Goal: Task Accomplishment & Management: Complete application form

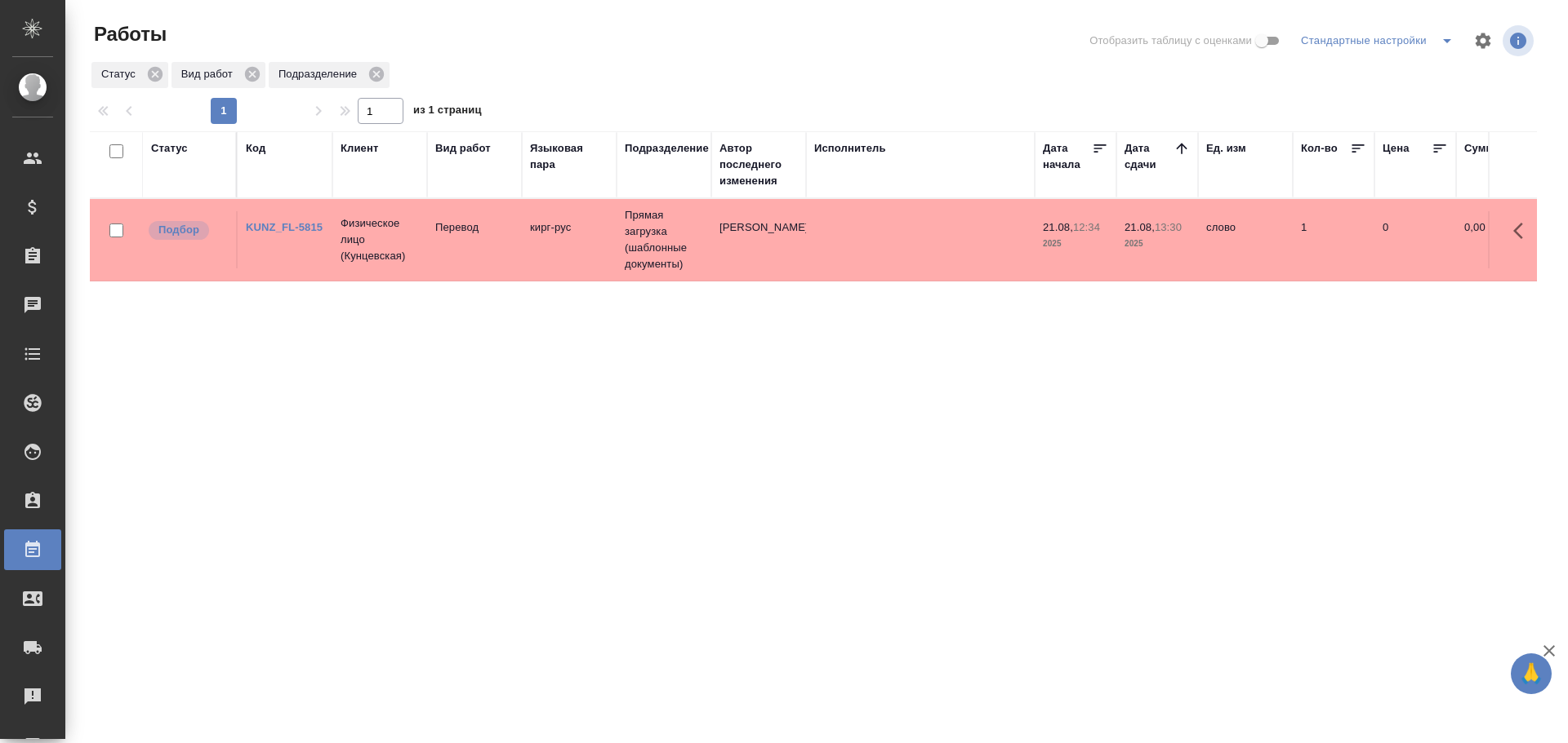
click at [434, 258] on td "Перевод" at bounding box center [474, 240] width 95 height 57
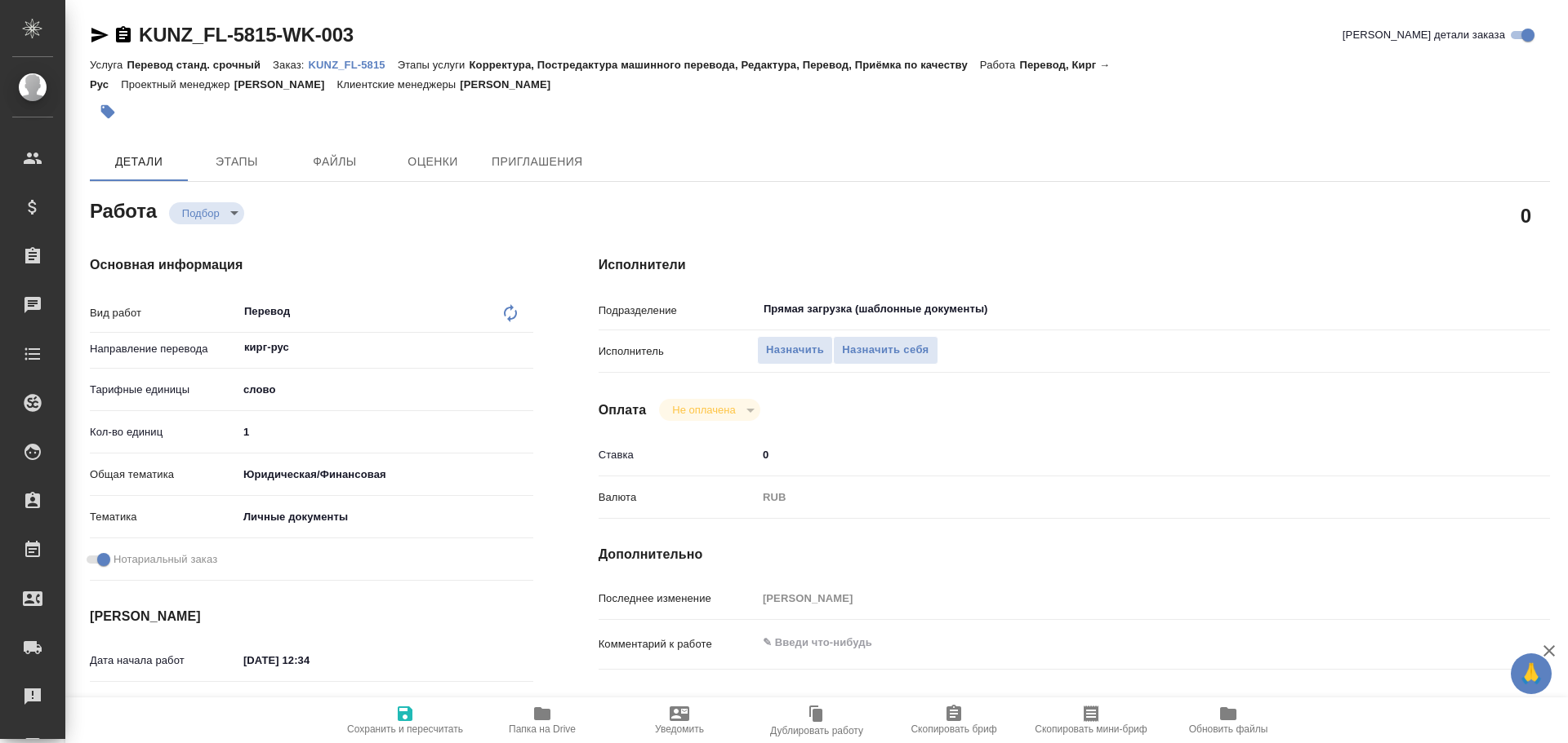
type textarea "x"
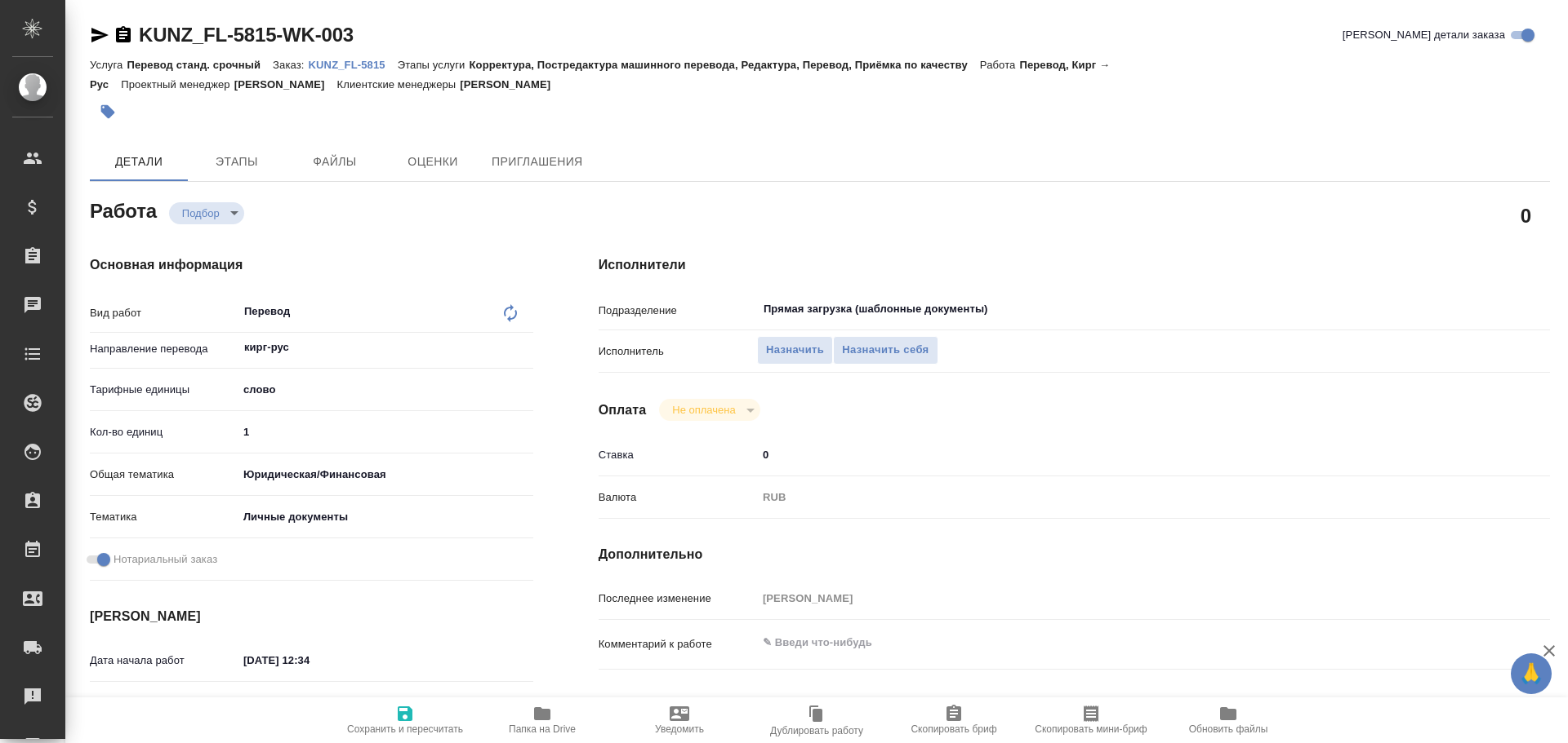
type textarea "x"
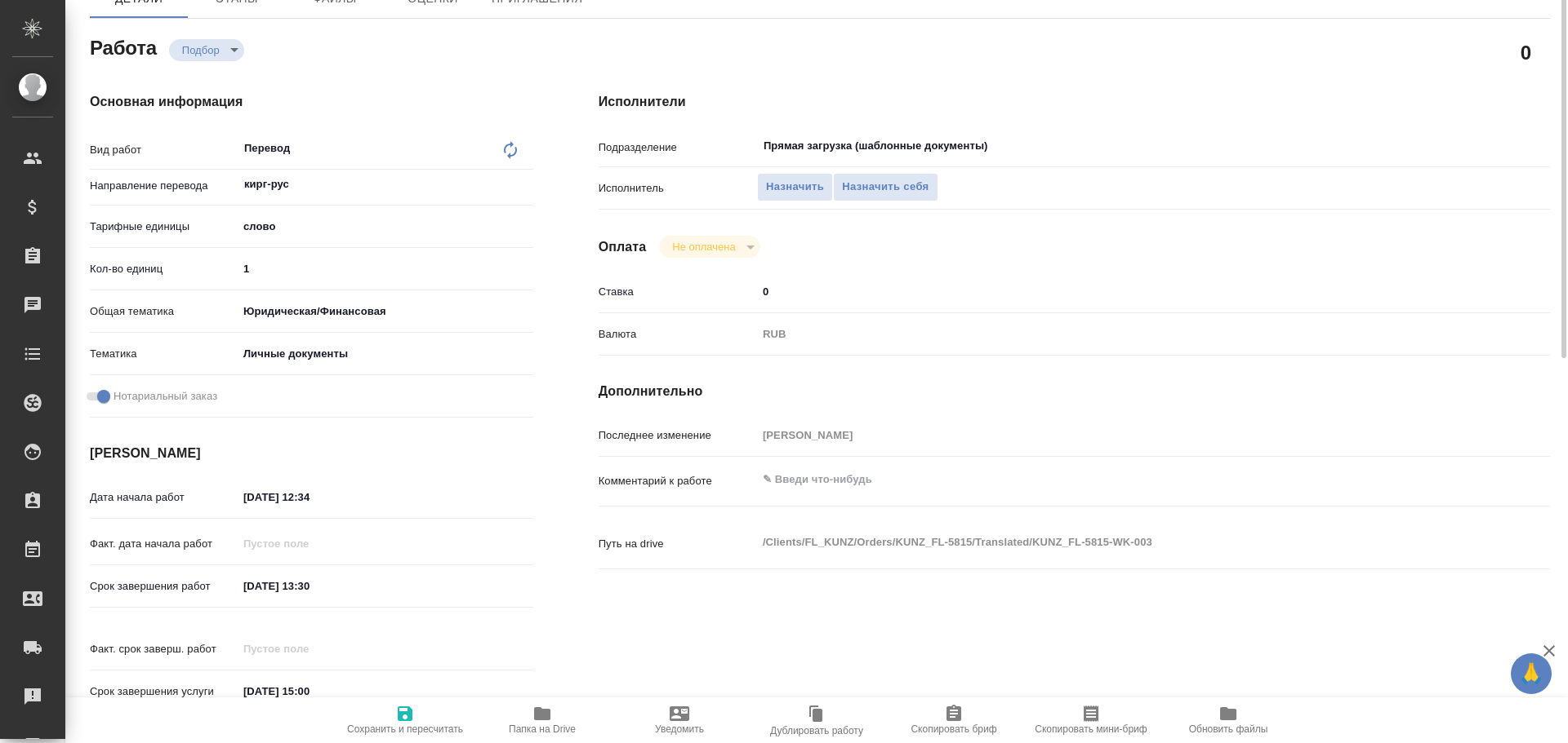
scroll to position [648, 0]
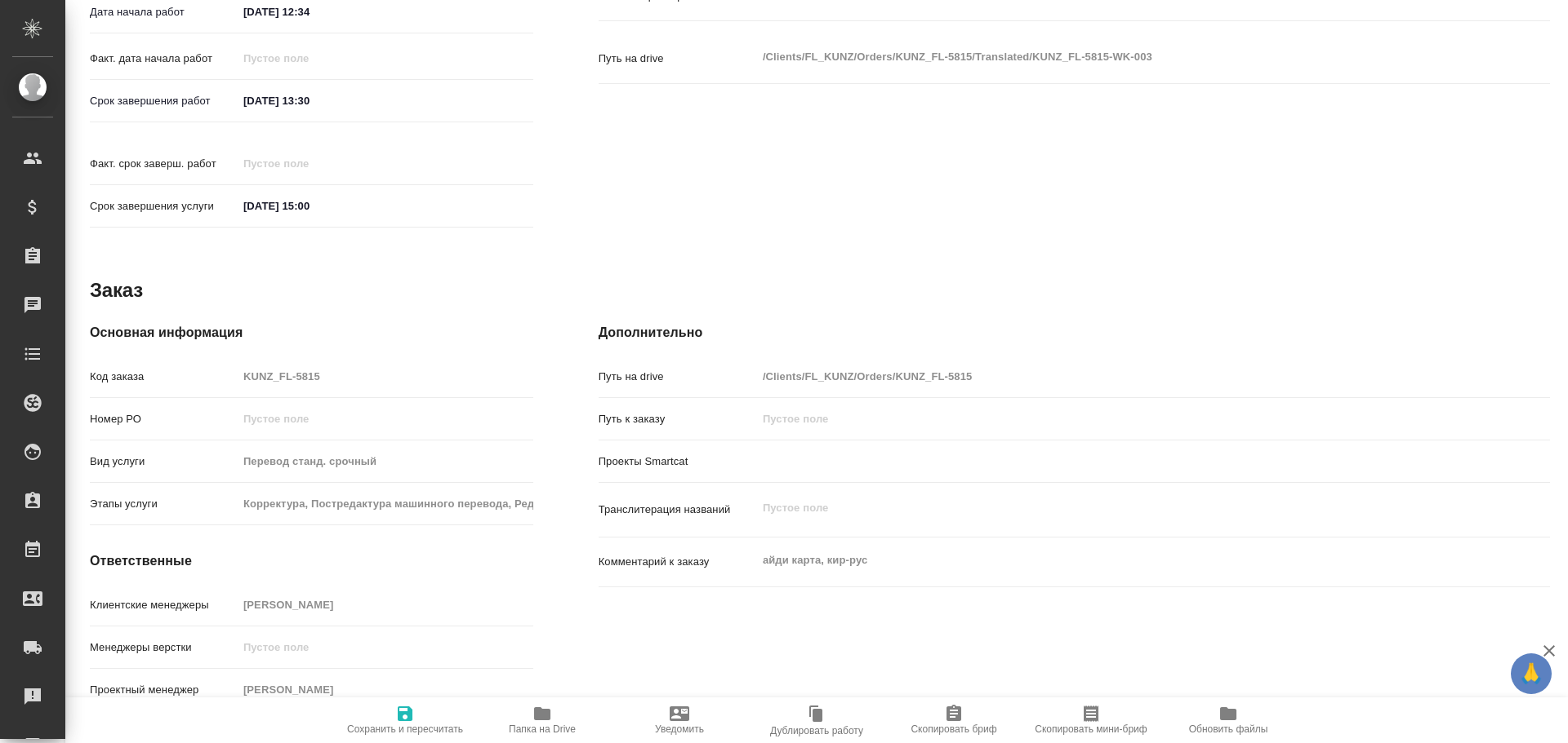
type textarea "x"
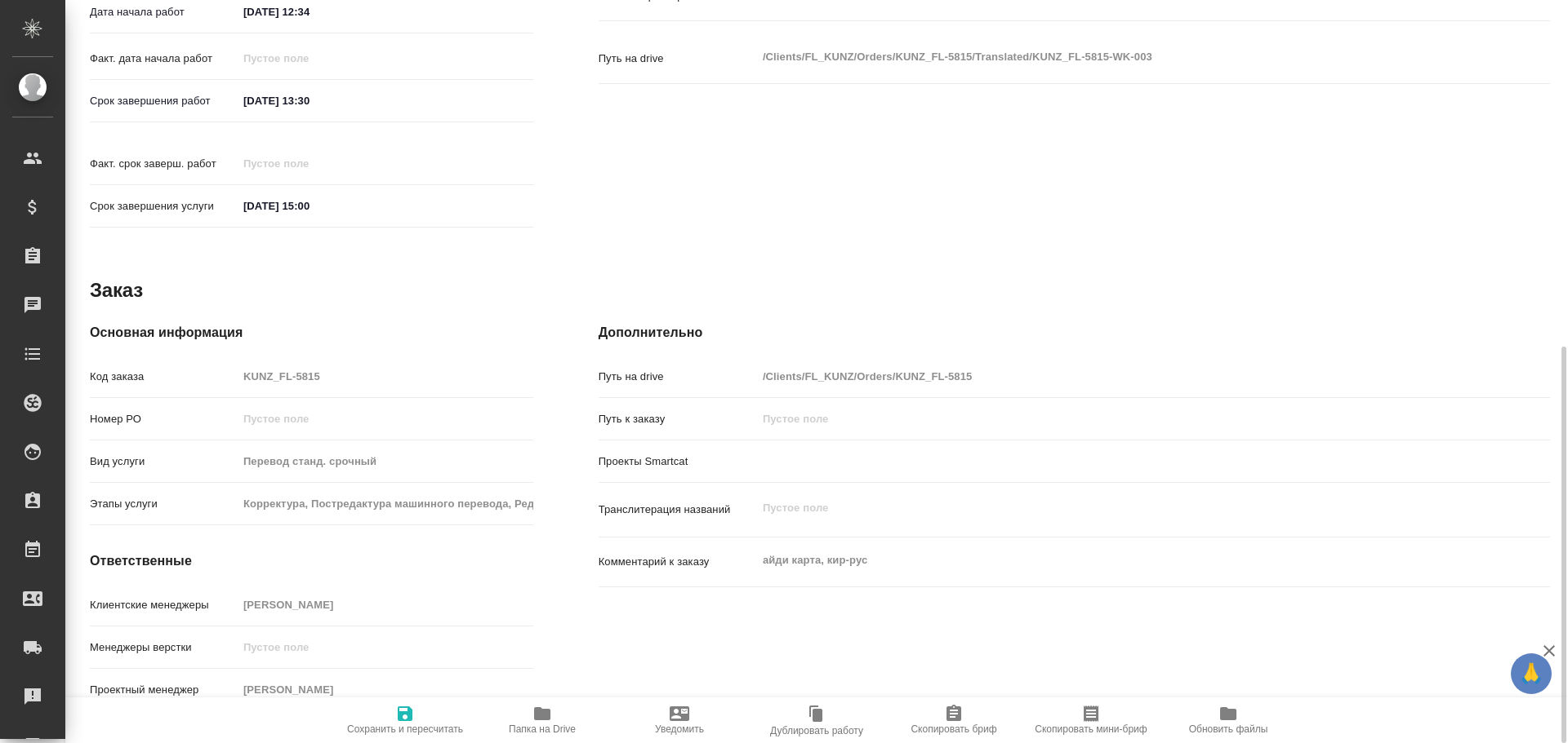
type textarea "x"
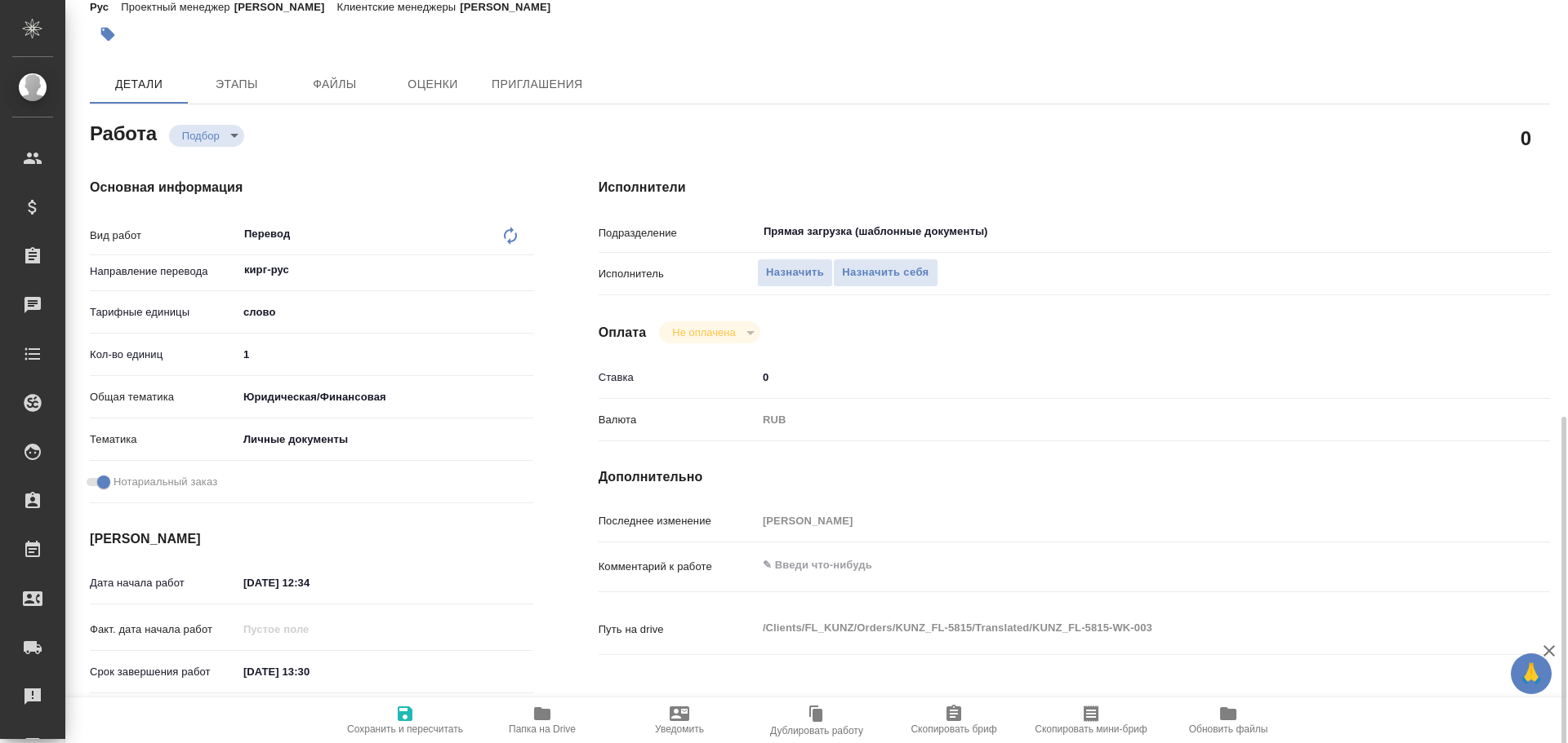
scroll to position [0, 0]
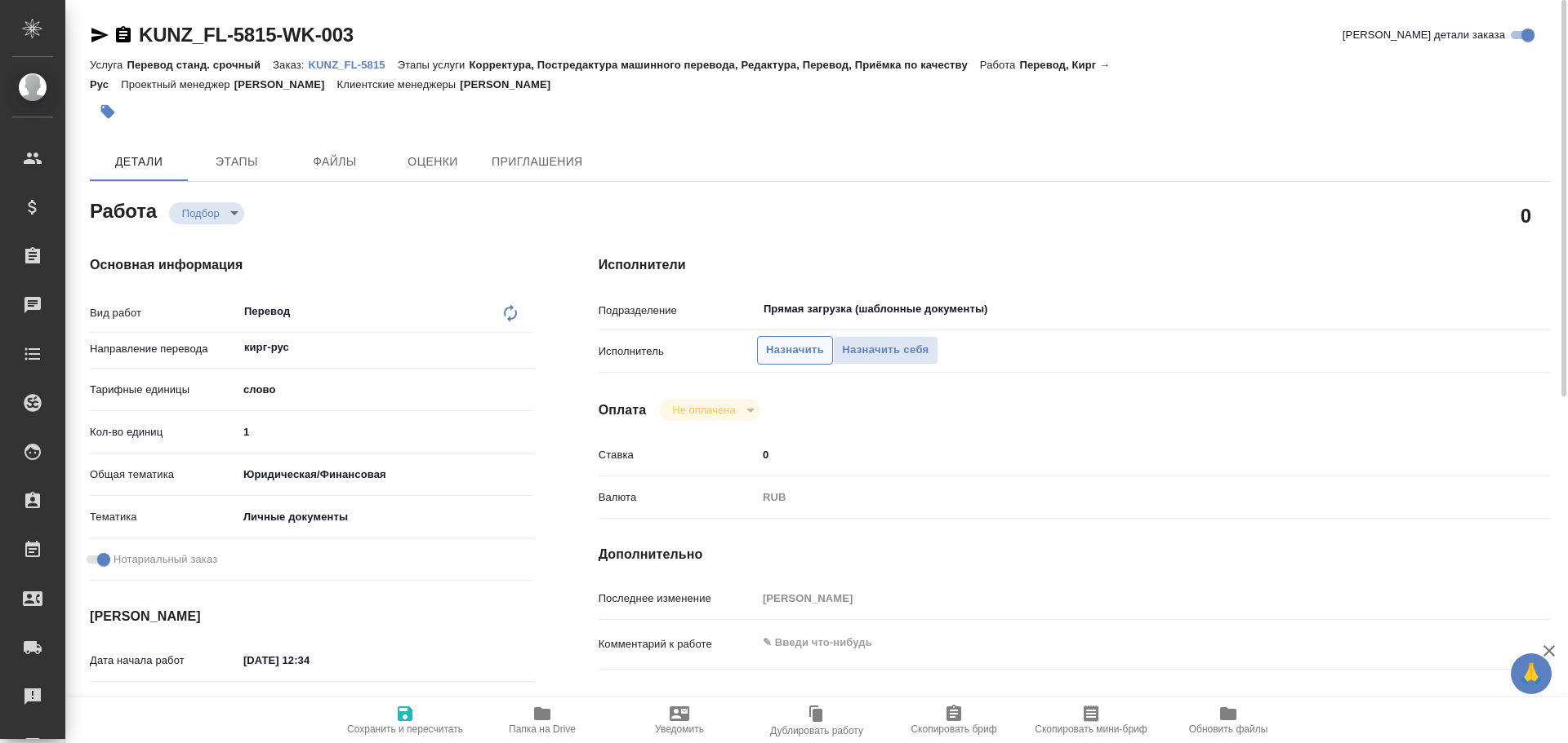
type textarea "x"
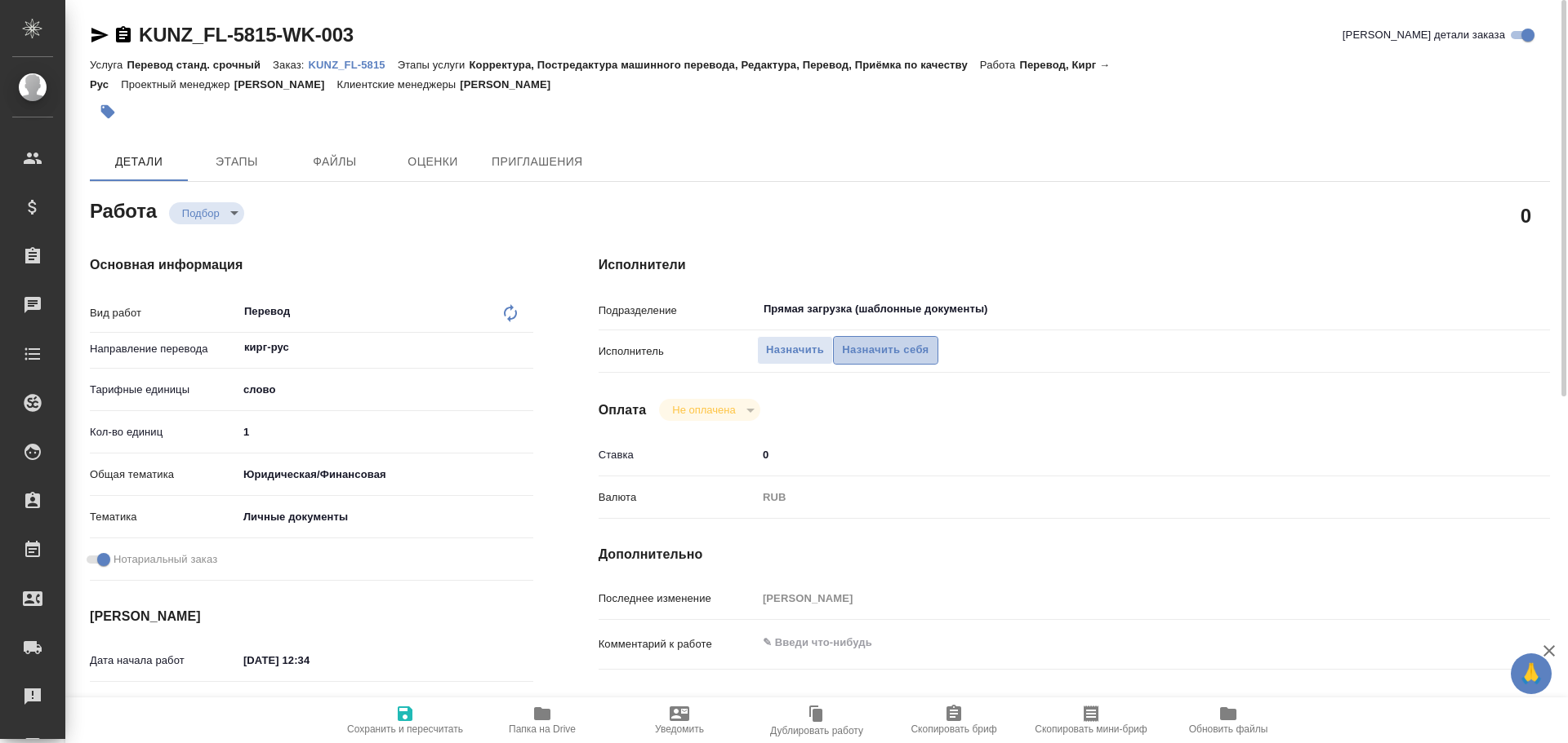
click at [887, 359] on button "Назначить себя" at bounding box center [884, 351] width 104 height 29
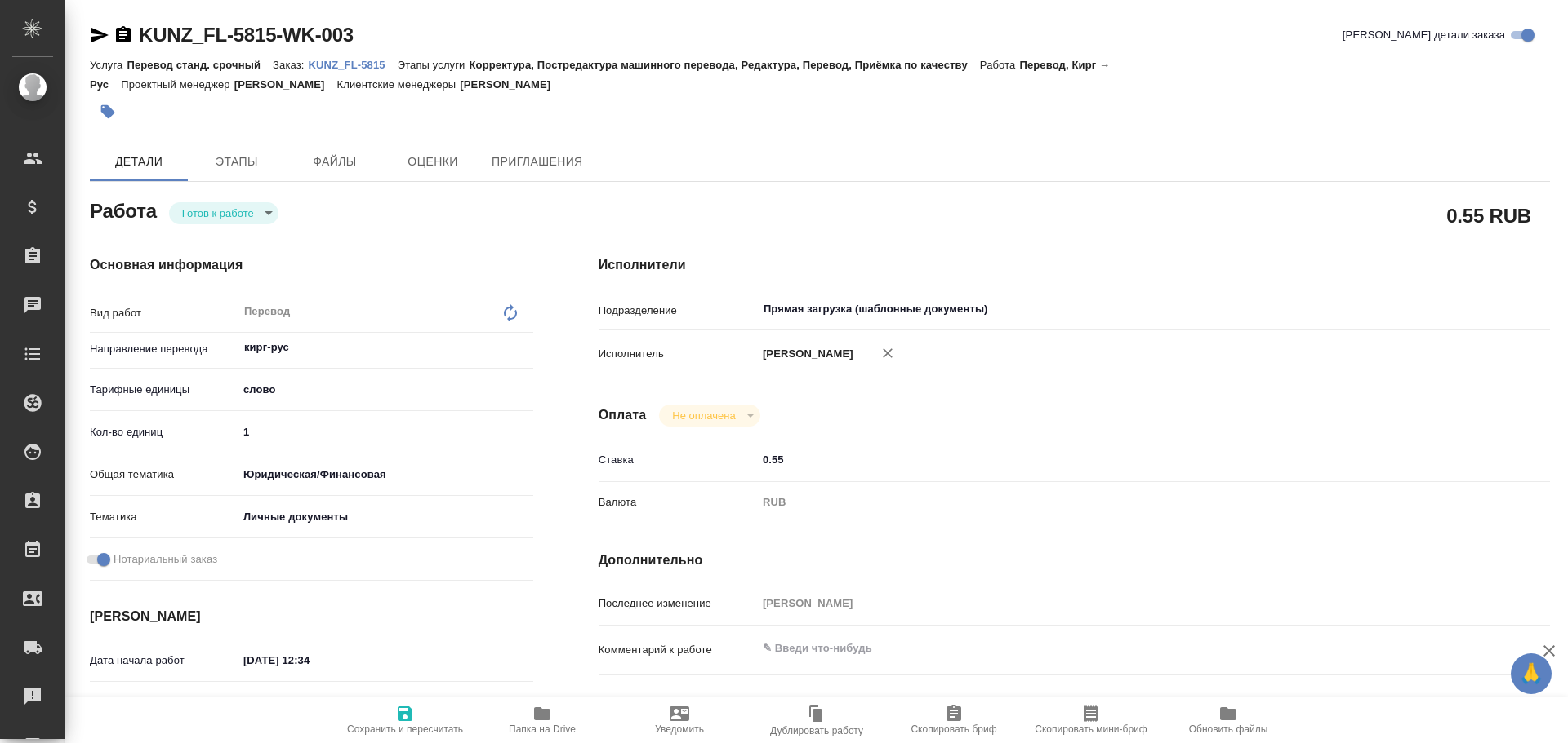
type textarea "x"
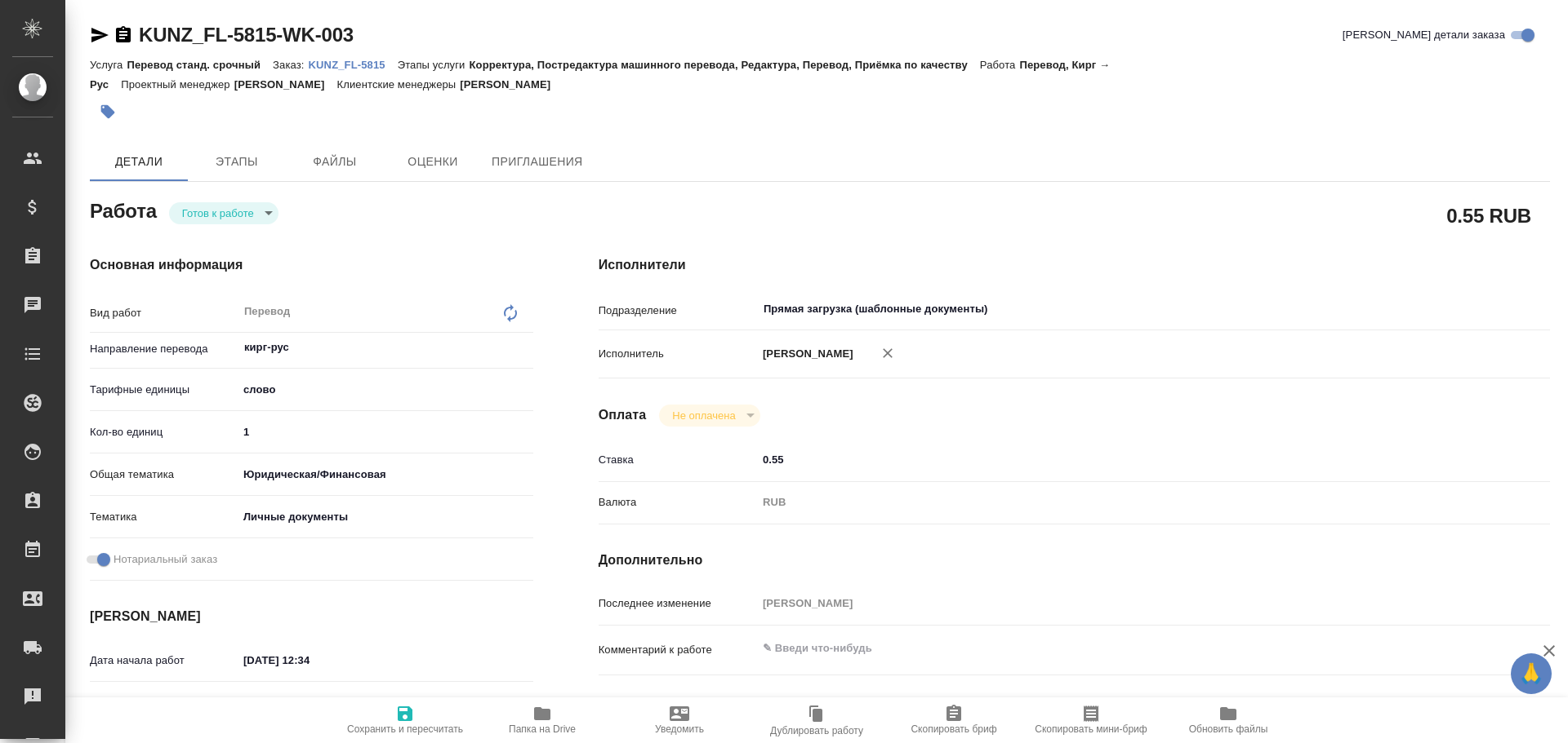
type textarea "x"
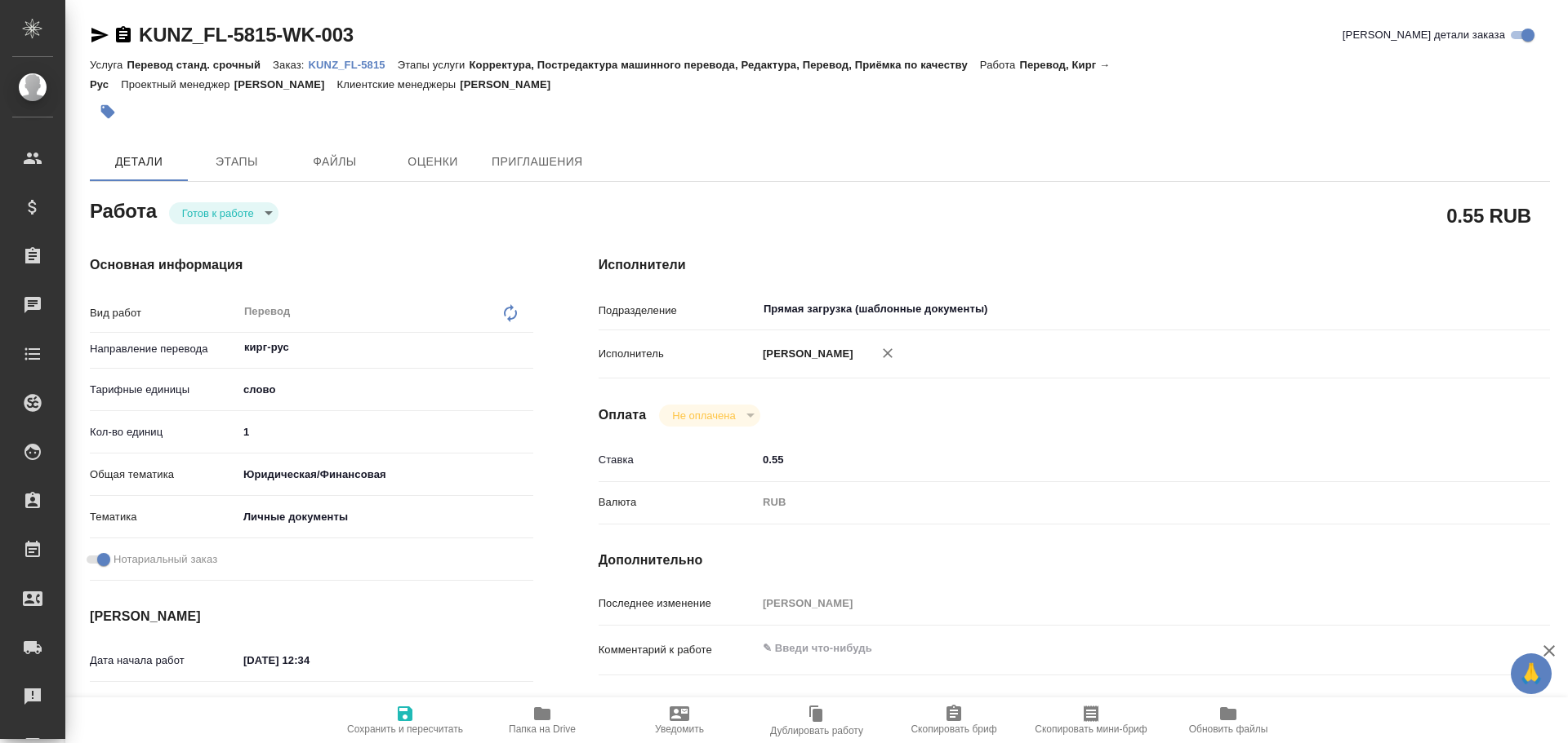
type textarea "x"
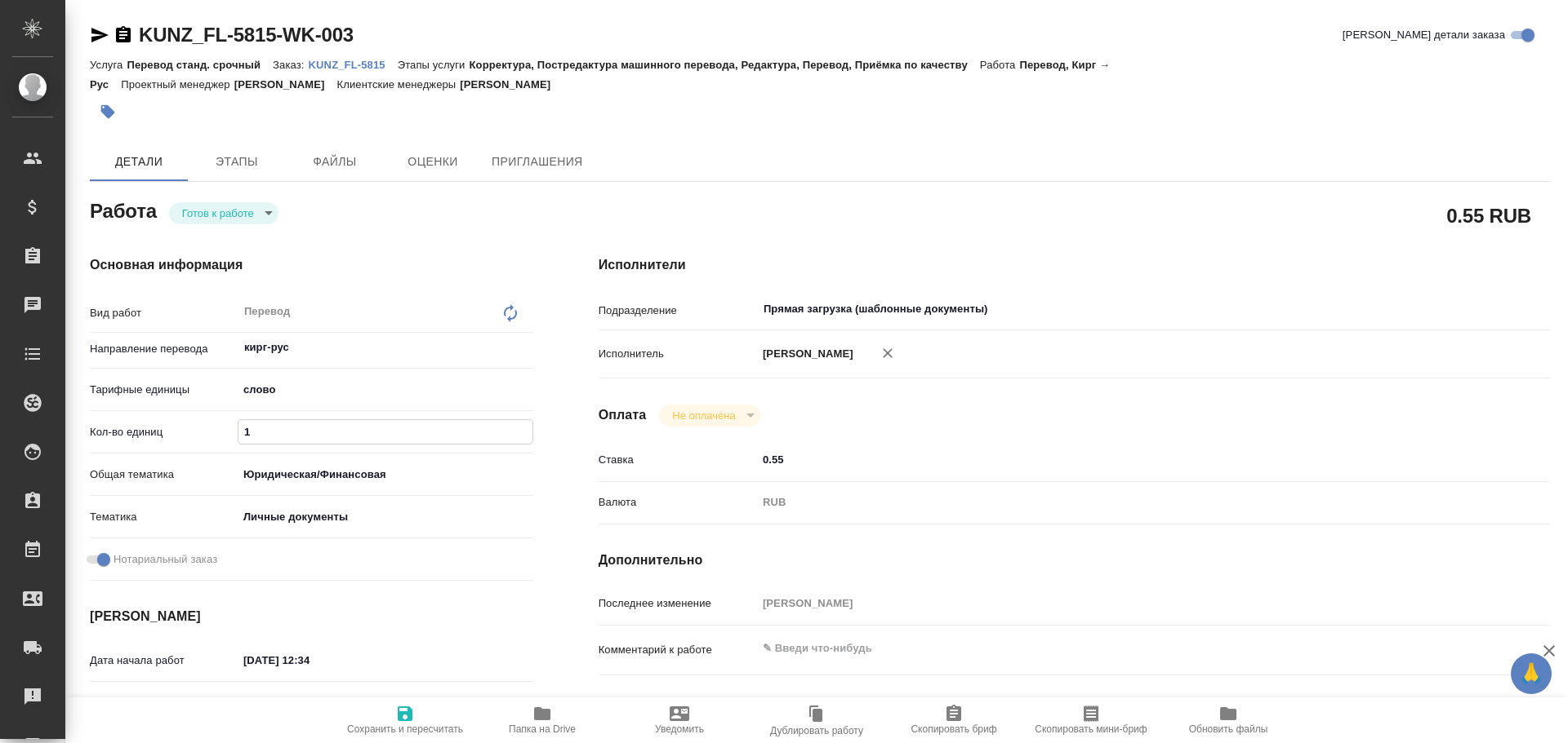
drag, startPoint x: 251, startPoint y: 430, endPoint x: 196, endPoint y: 436, distance: 55.3
click at [197, 436] on div "Кол-во единиц 1" at bounding box center [311, 432] width 444 height 29
type textarea "x"
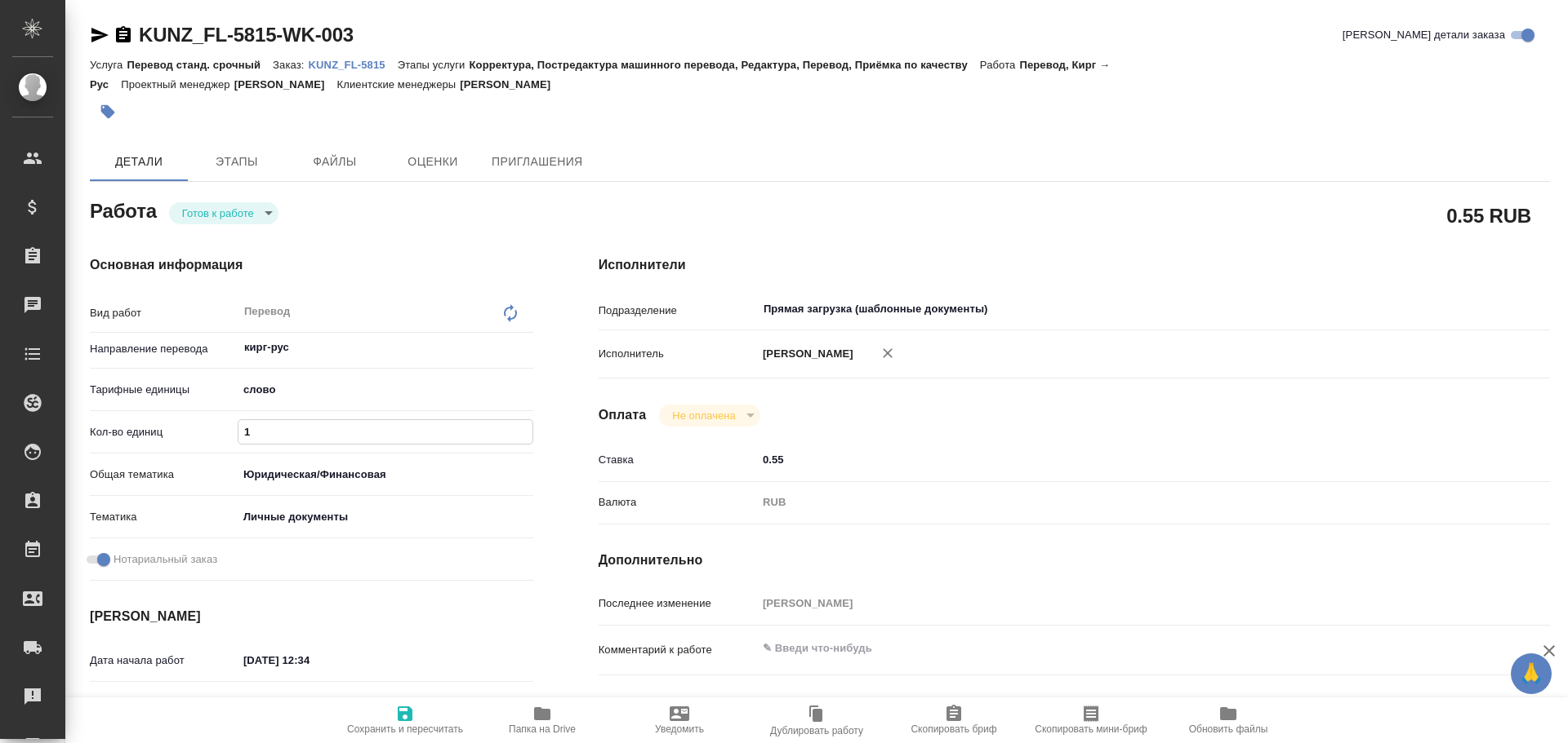
type textarea "x"
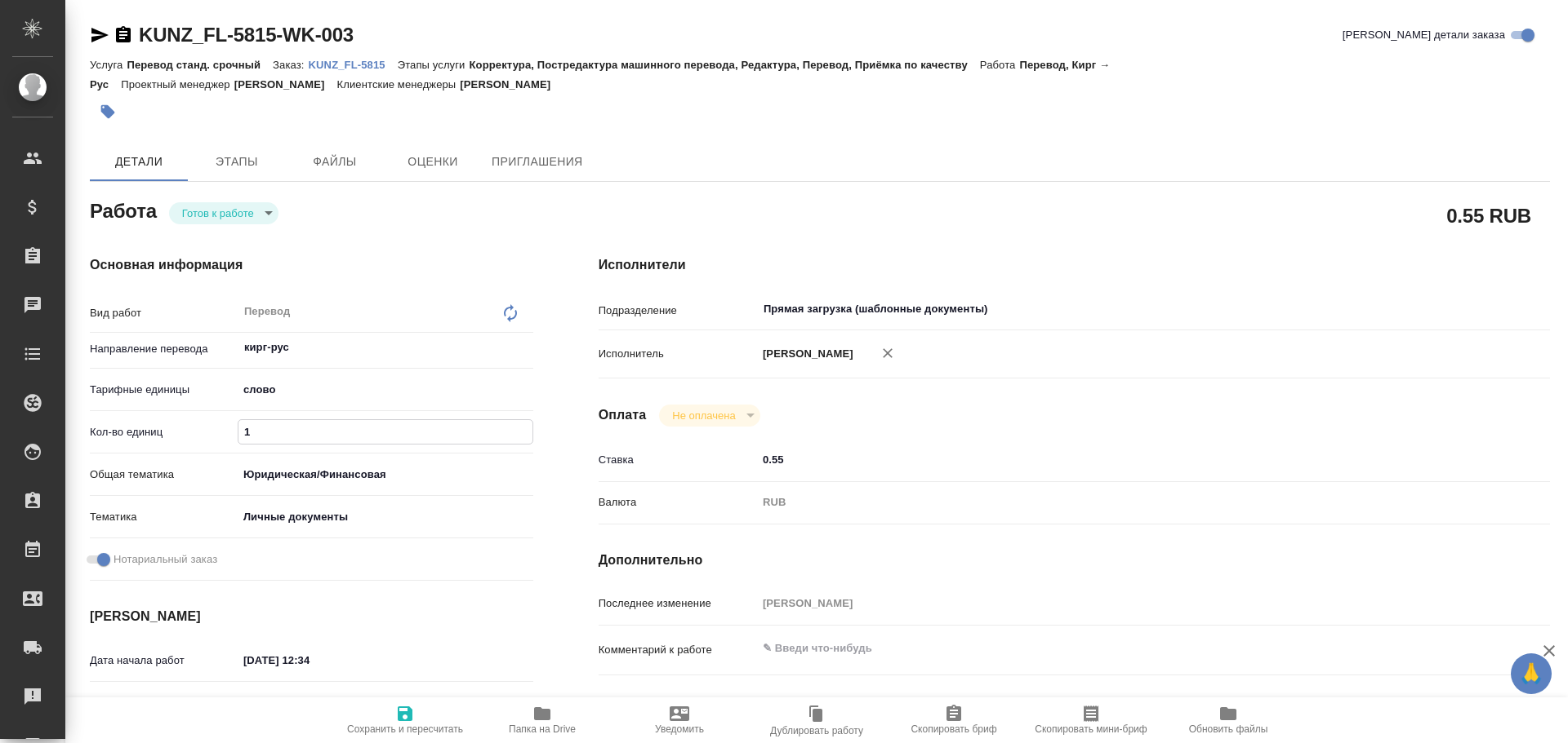
type textarea "x"
type input "7"
type textarea "x"
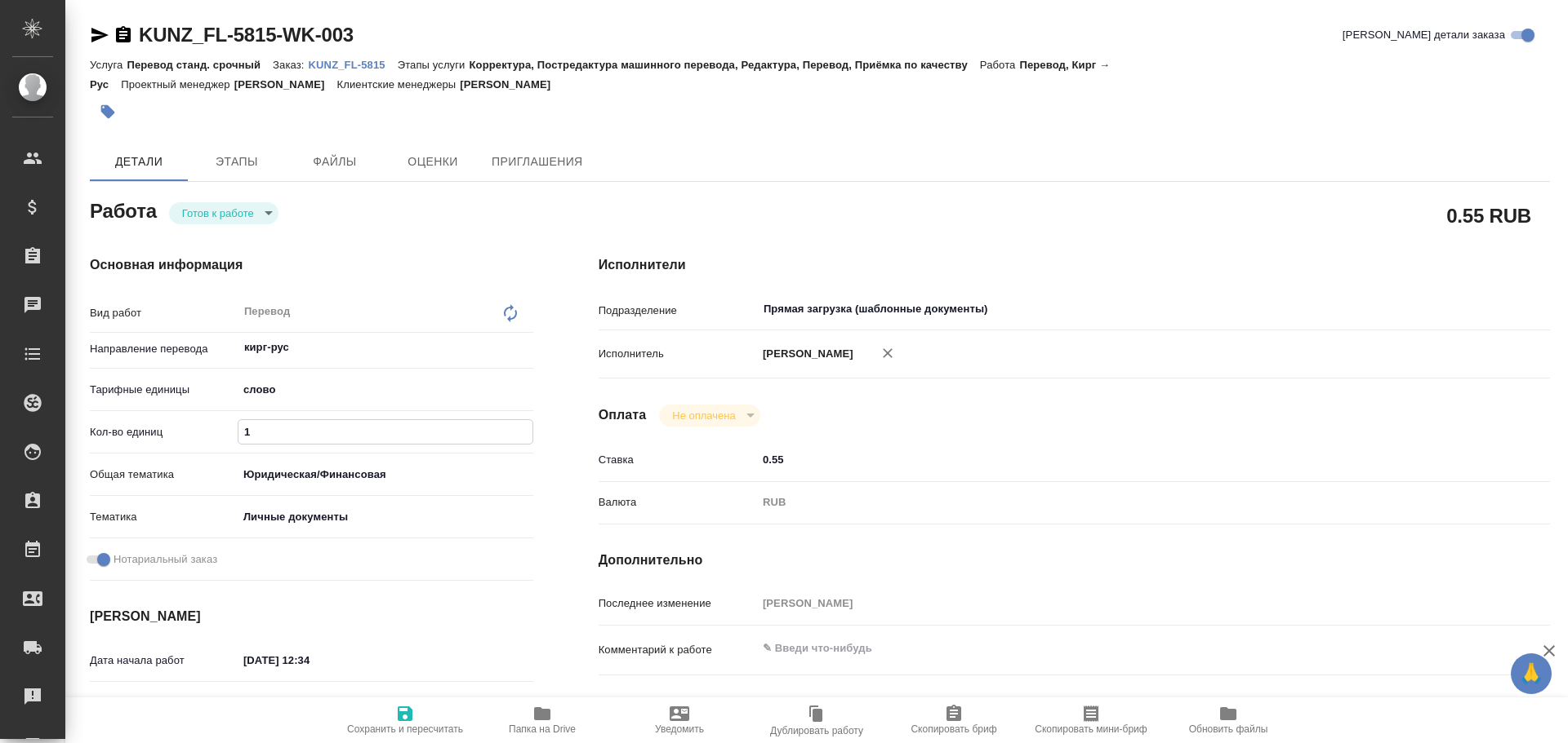
type textarea "x"
type input "75"
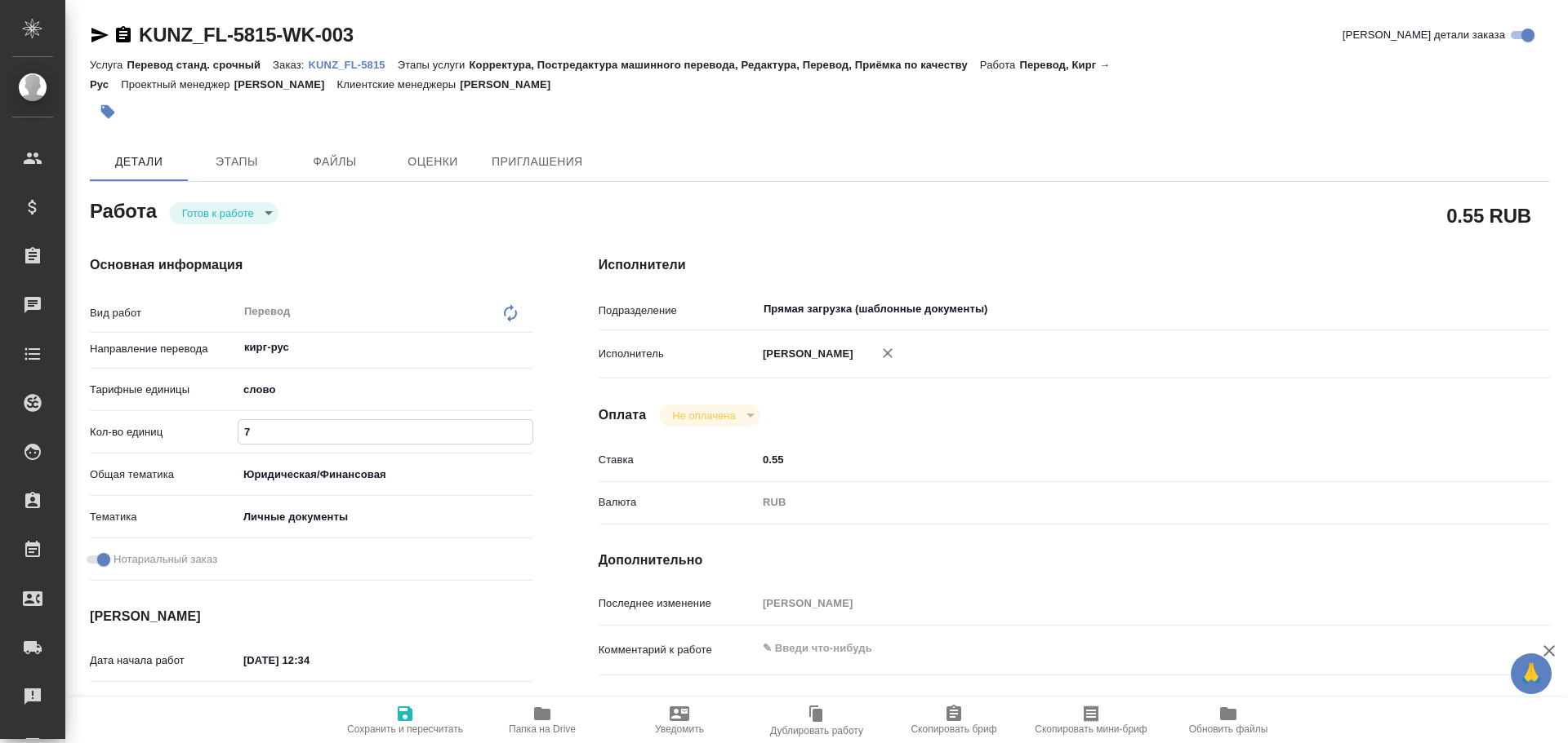
type textarea "x"
type input "75"
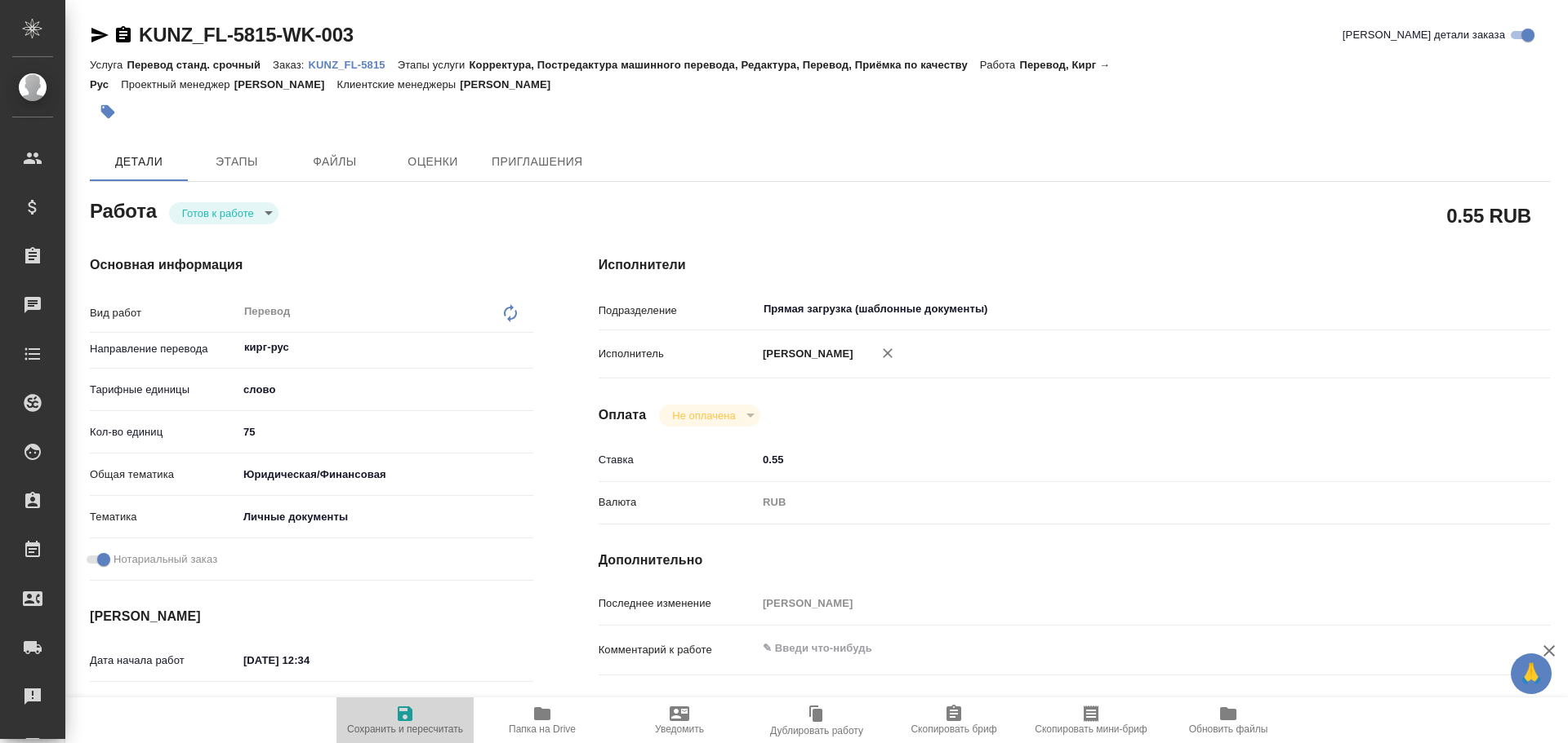
click at [416, 722] on span "Сохранить и пересчитать" at bounding box center [405, 720] width 118 height 31
type textarea "x"
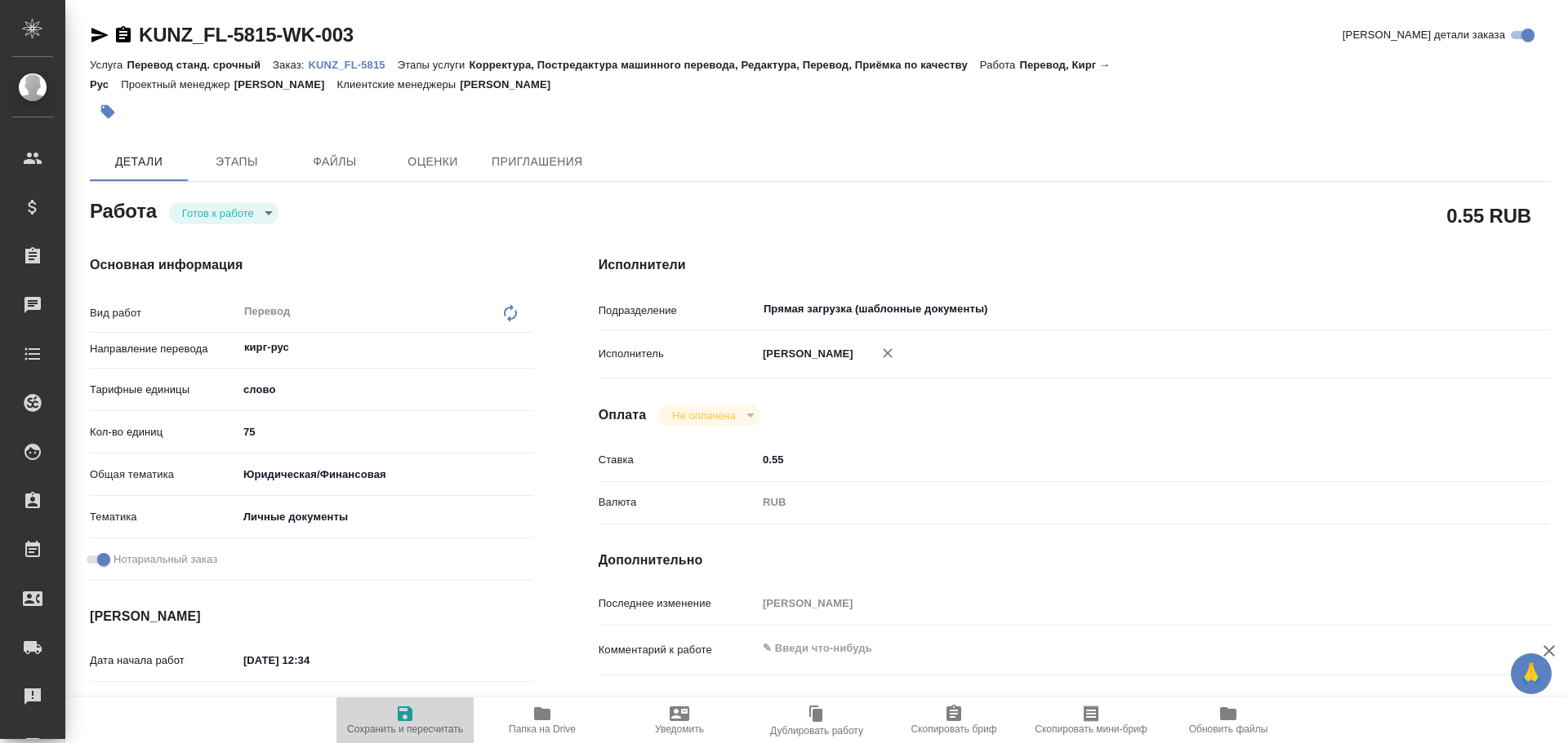
type textarea "x"
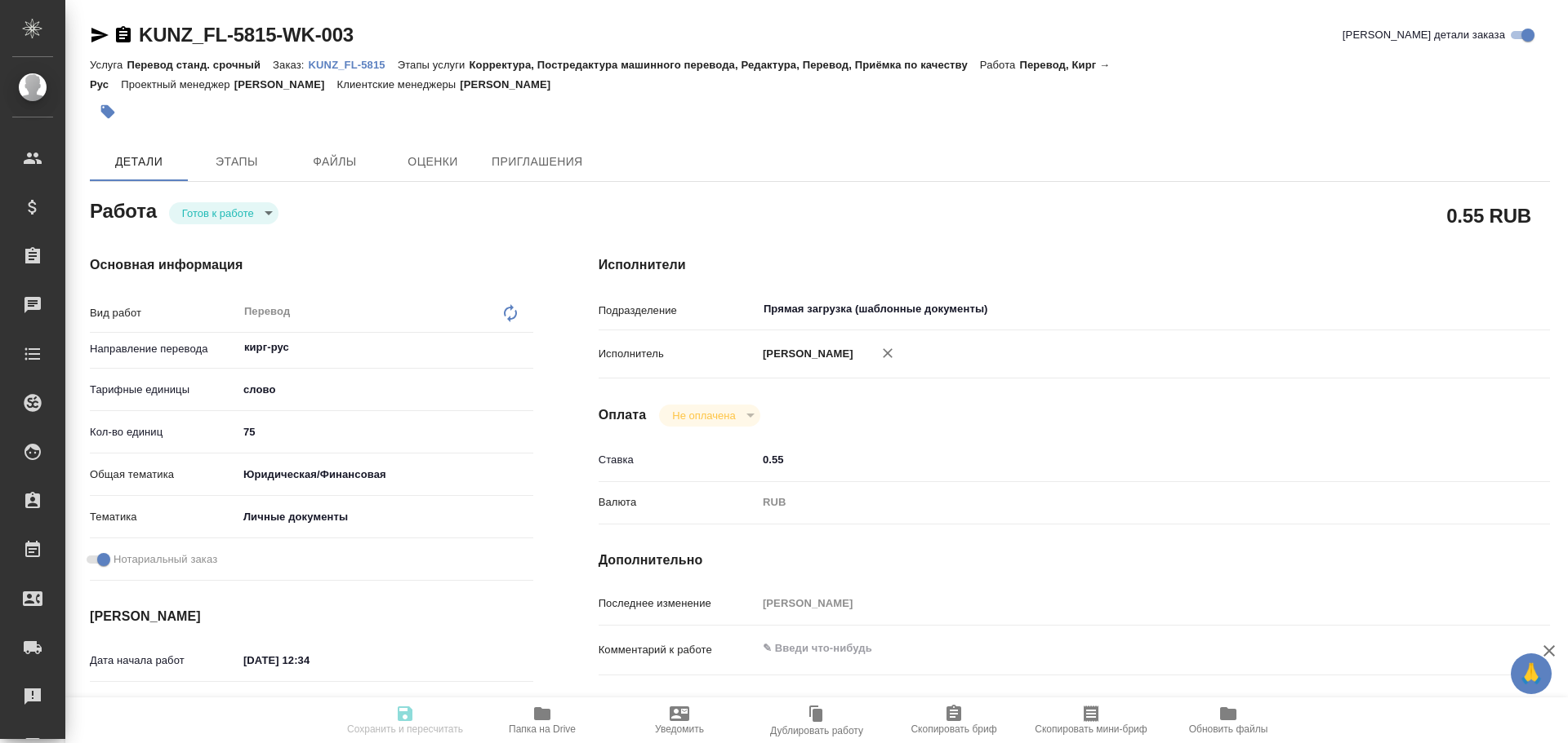
type textarea "x"
type input "readyForWork"
type textarea "Перевод"
type textarea "x"
type input "кирг-рус"
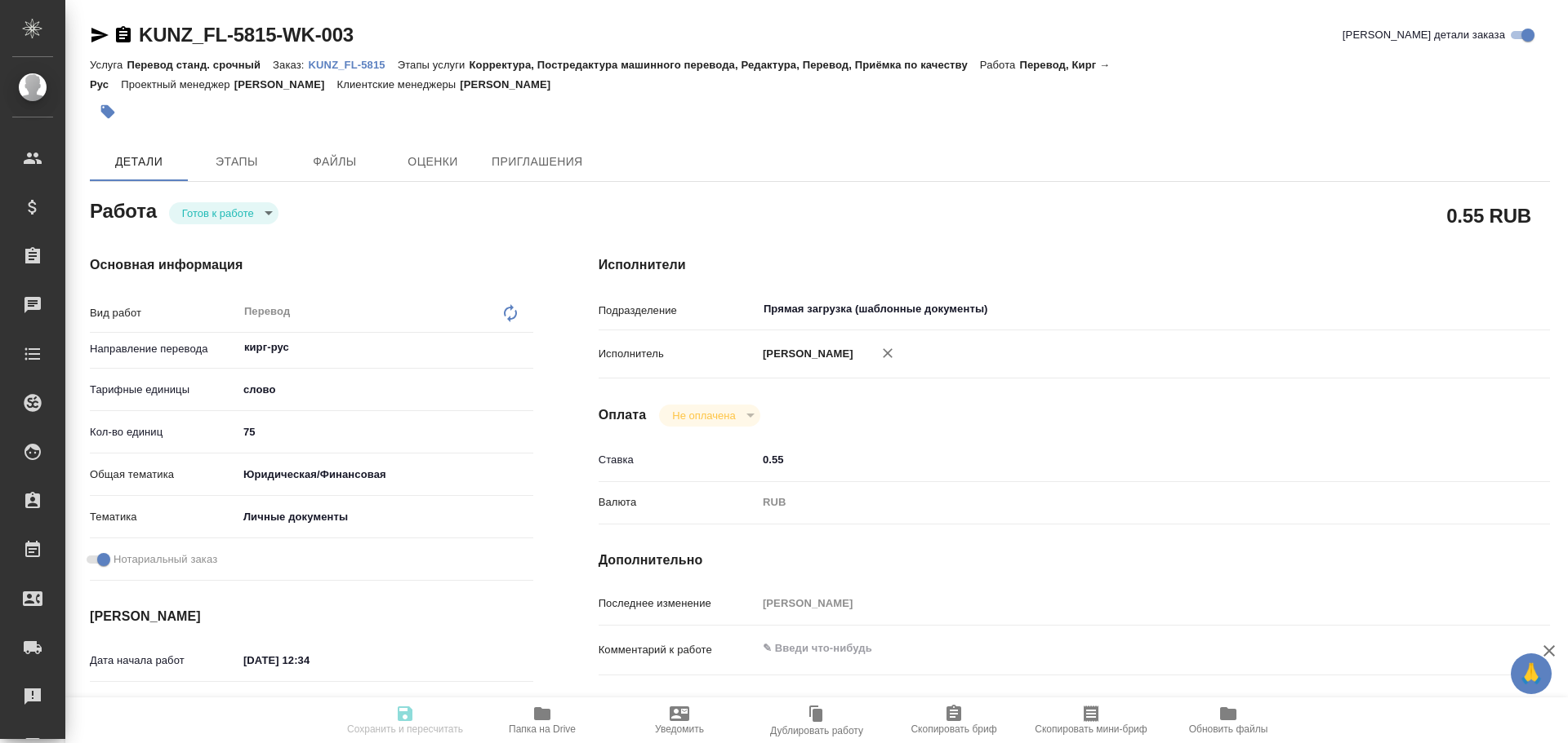
type input "5a8b1489cc6b4906c91bfd90"
type input "75"
type input "yr-fn"
type input "5a8b8b956a9677013d343cfe"
checkbox input "true"
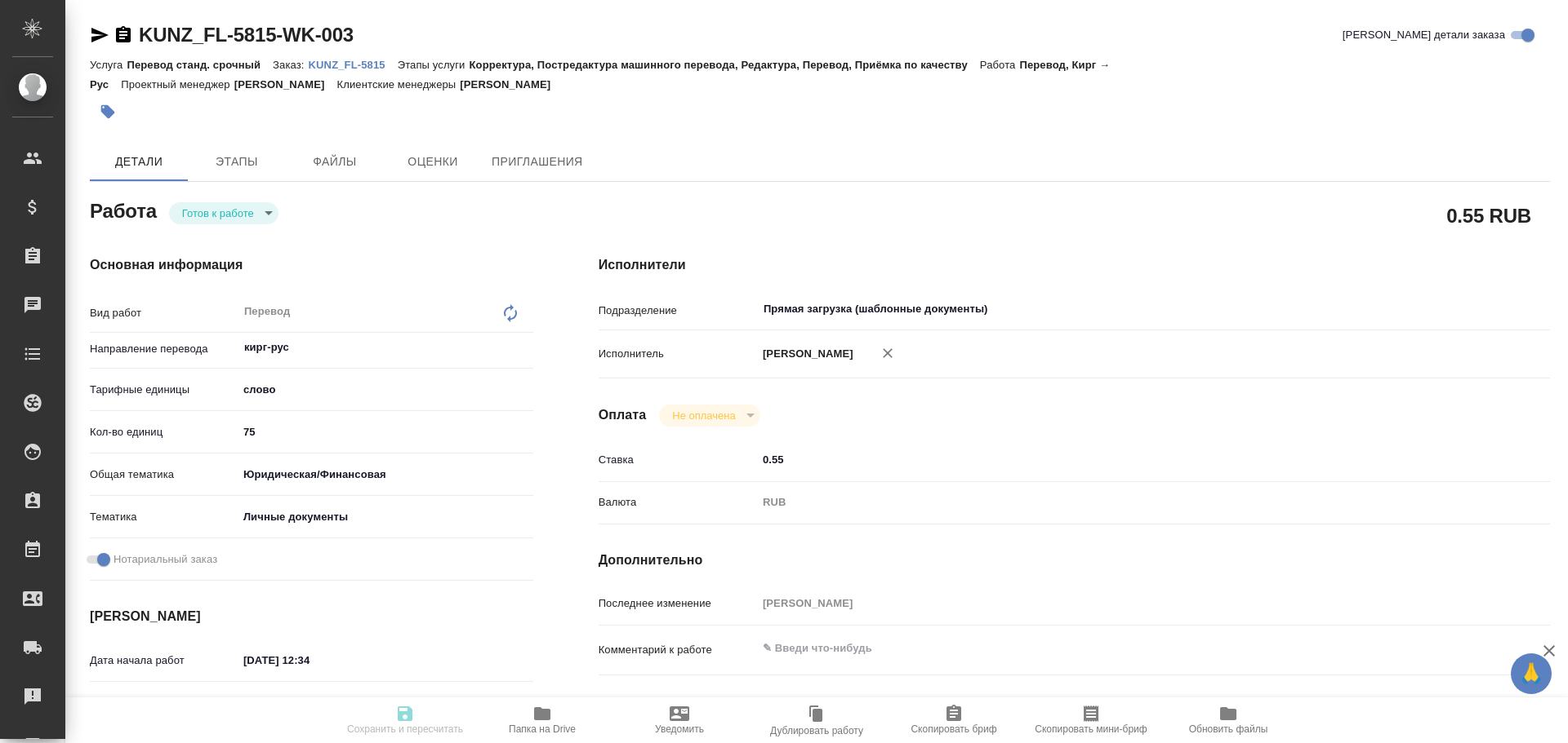
type input "[DATE] 12:34"
type input "[DATE] 13:30"
type input "[DATE] 15:00"
type input "Прямая загрузка (шаблонные документы)"
type input "notPayed"
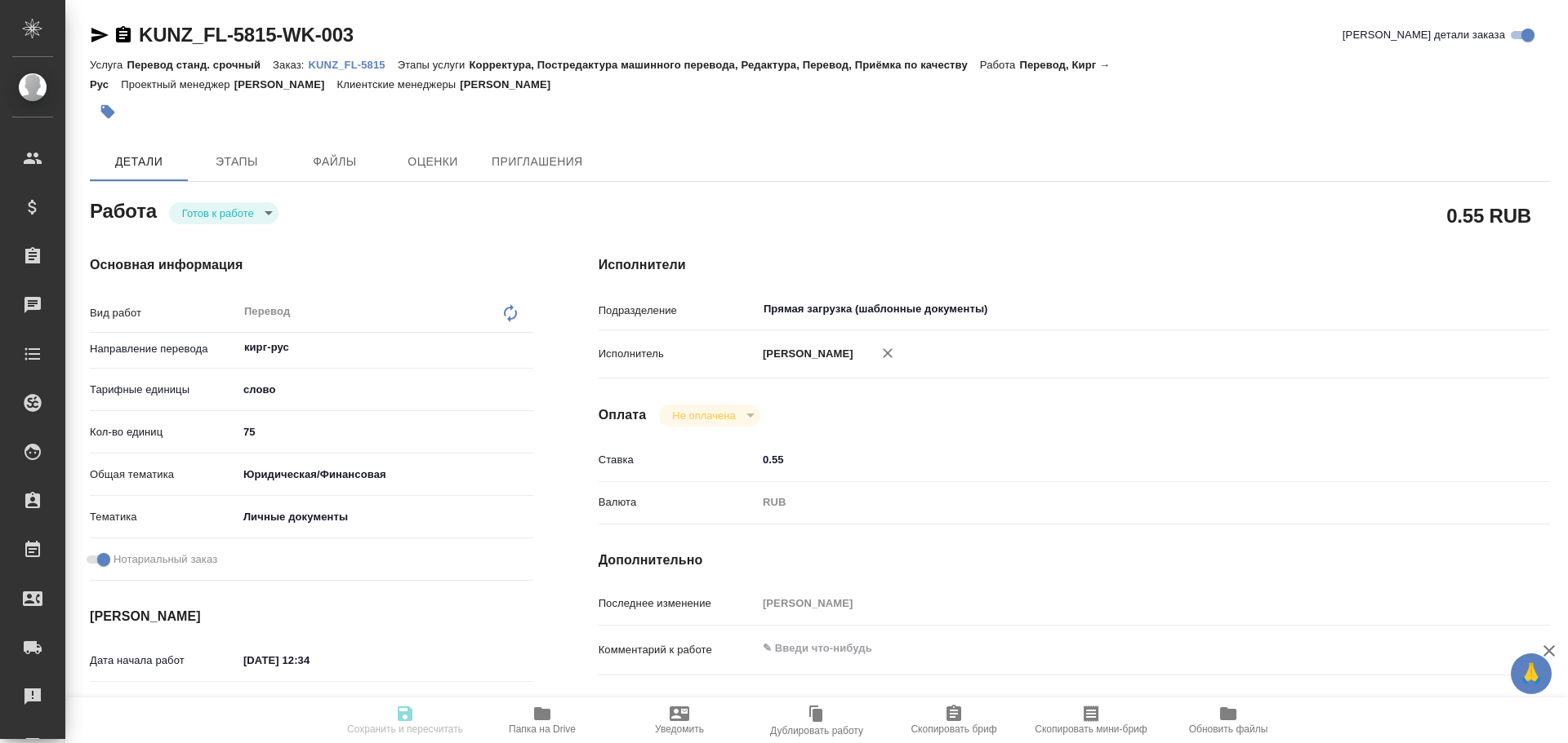
type input "0.55"
type input "RUB"
type input "[PERSON_NAME]"
type textarea "x"
type textarea "/Clients/FL_KUNZ/Orders/KUNZ_FL-5815/Translated/KUNZ_FL-5815-WK-003"
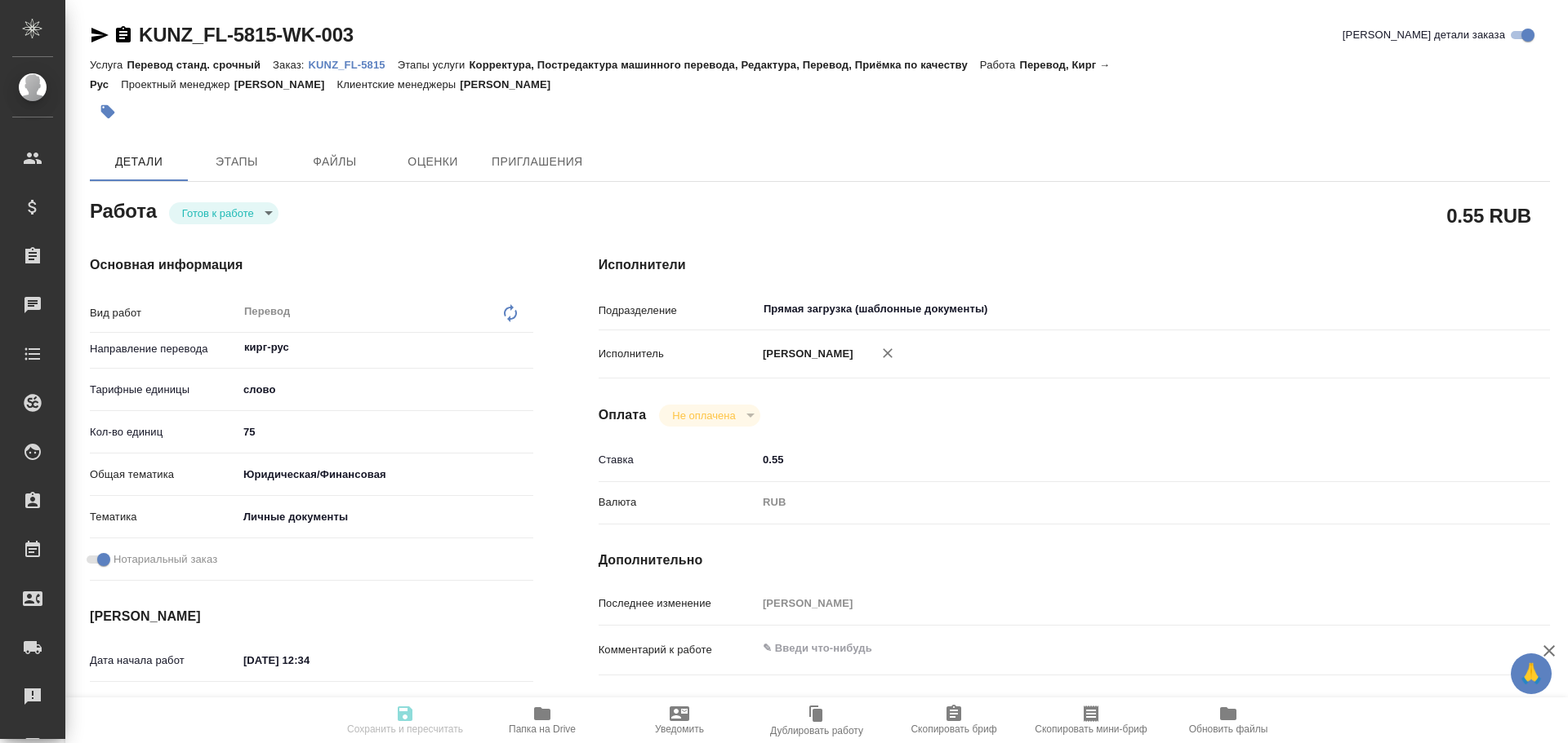
type textarea "x"
type input "KUNZ_FL-5815"
type input "Перевод станд. срочный"
type input "Корректура, Постредактура машинного перевода, Редактура, Перевод, Приёмка по ка…"
type input "[PERSON_NAME]"
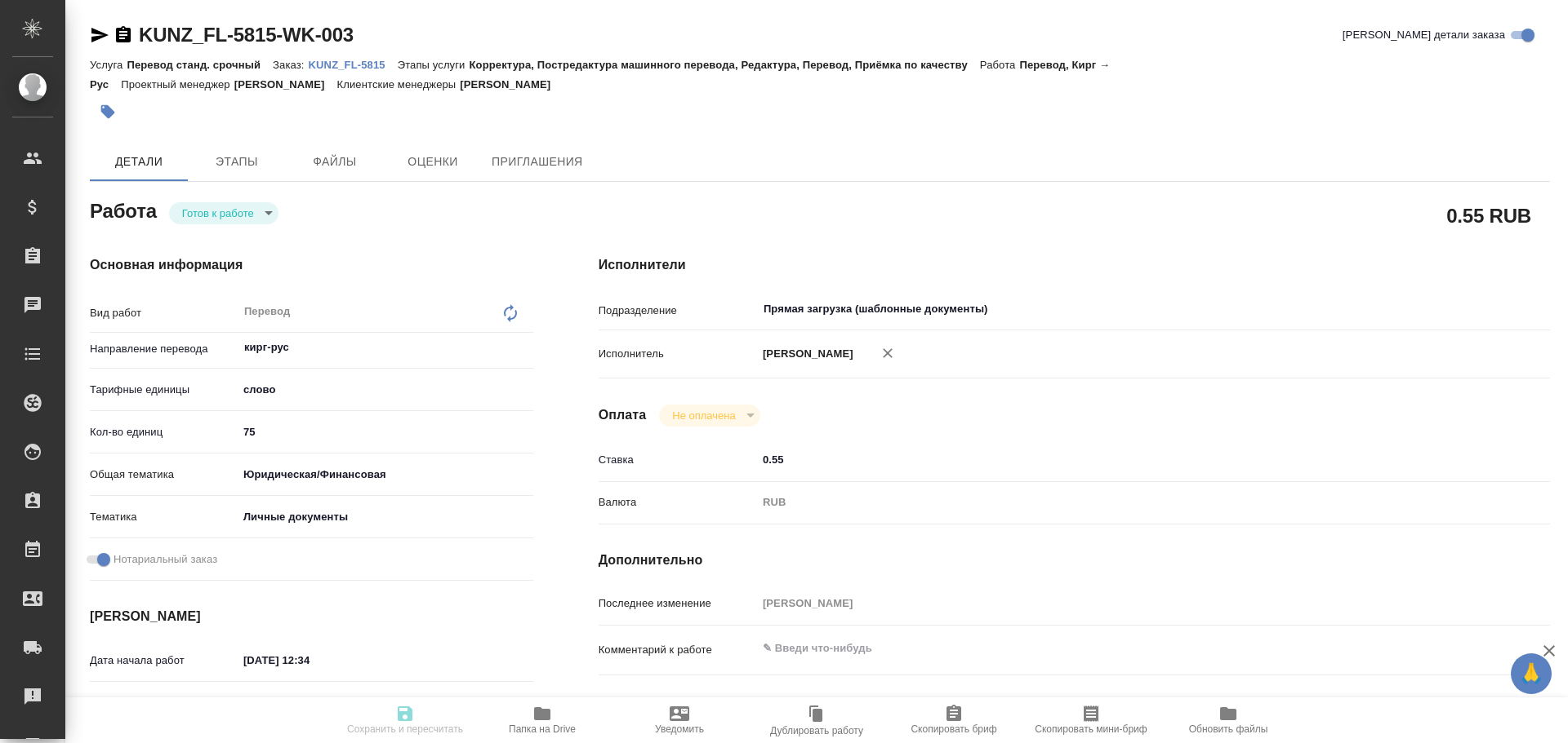
type input "/Clients/FL_KUNZ/Orders/KUNZ_FL-5815"
type textarea "x"
type textarea "айди карта, кир-рус"
type textarea "x"
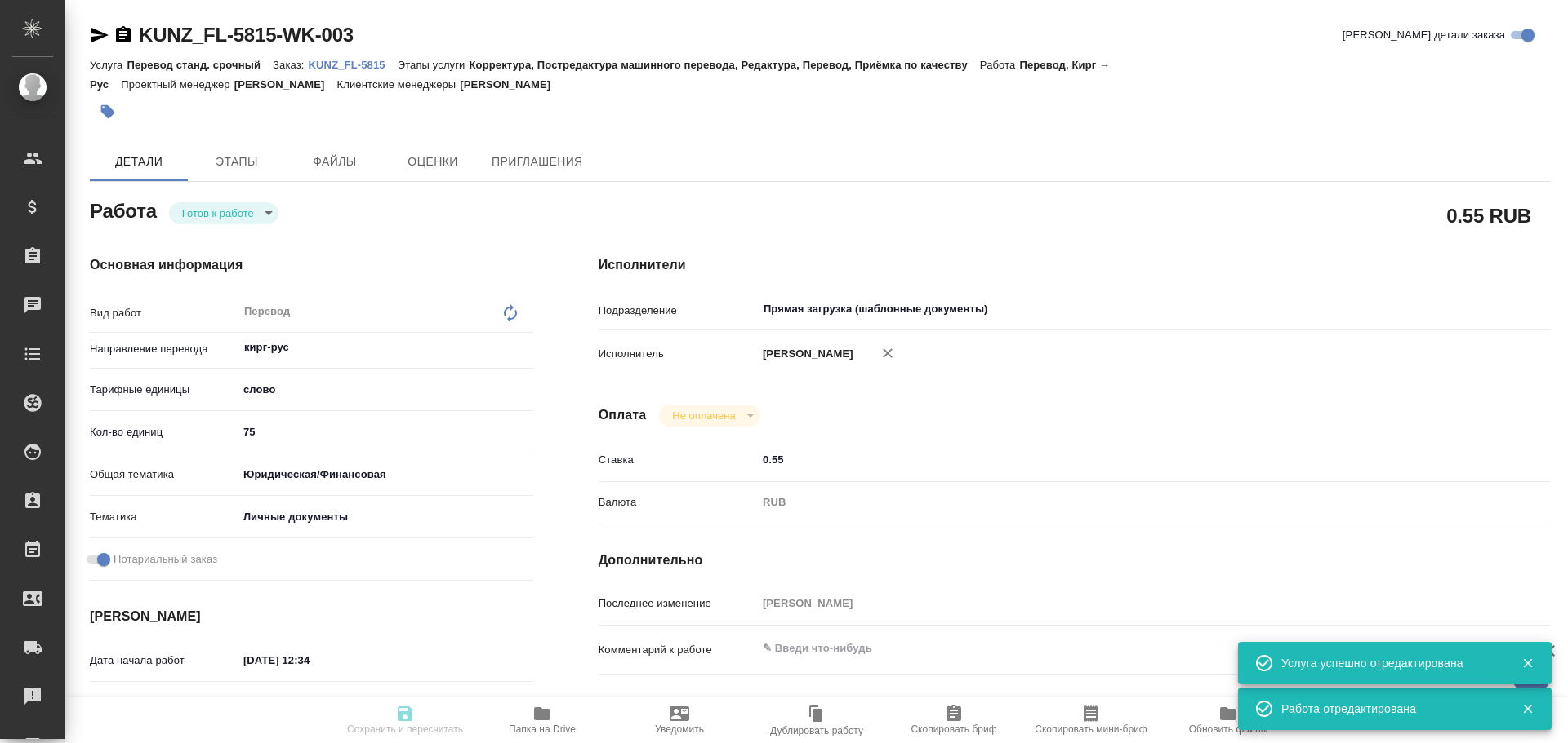
type textarea "x"
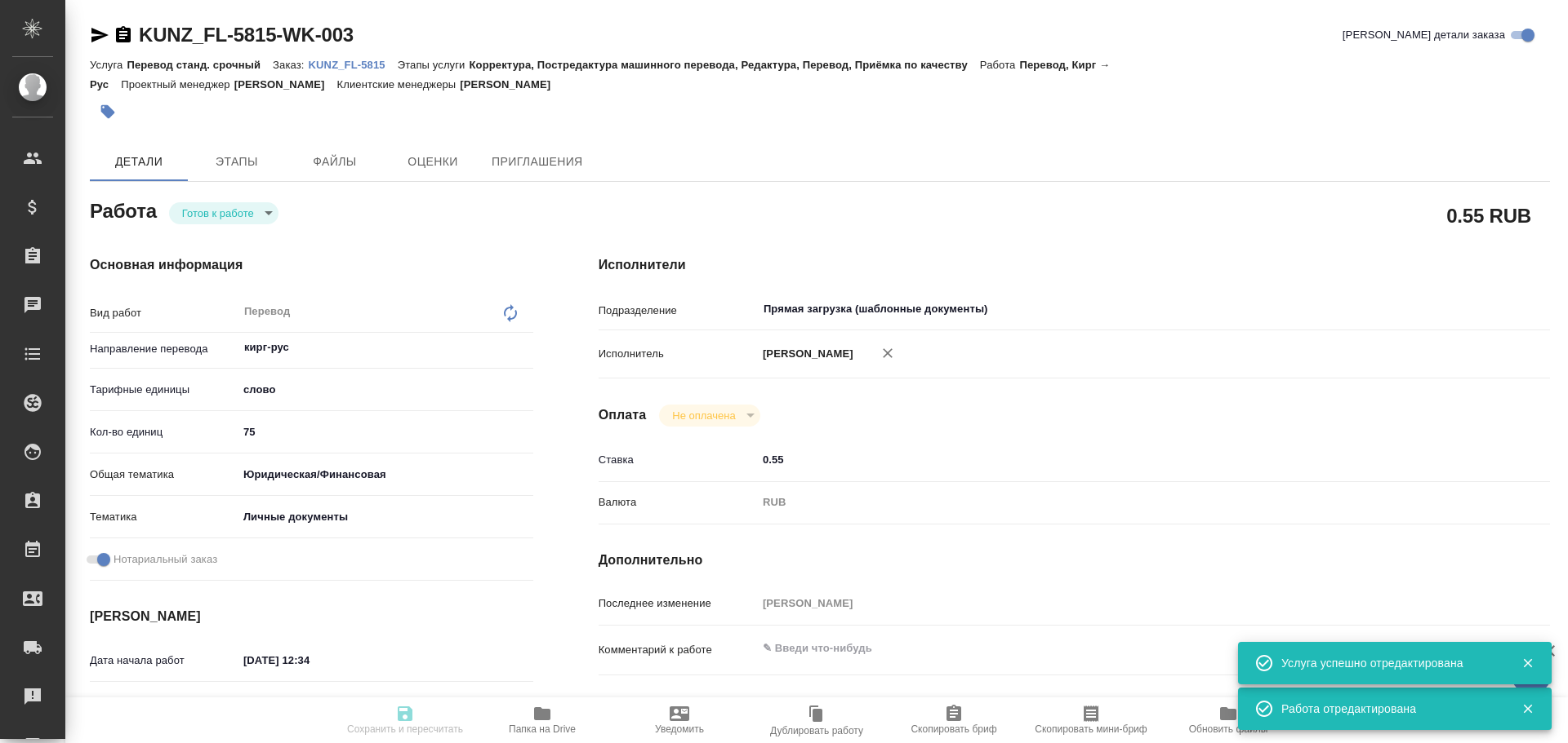
type textarea "x"
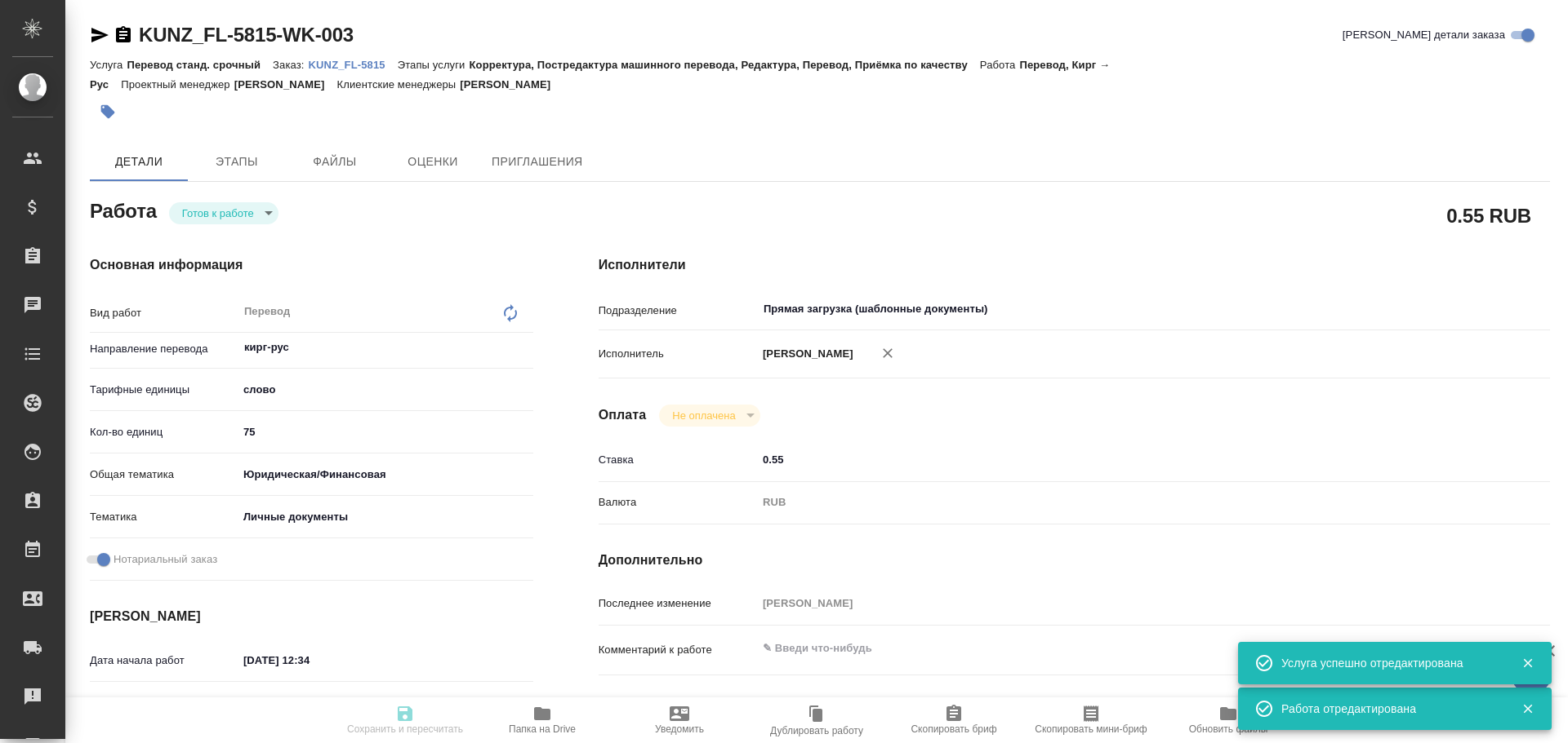
type textarea "x"
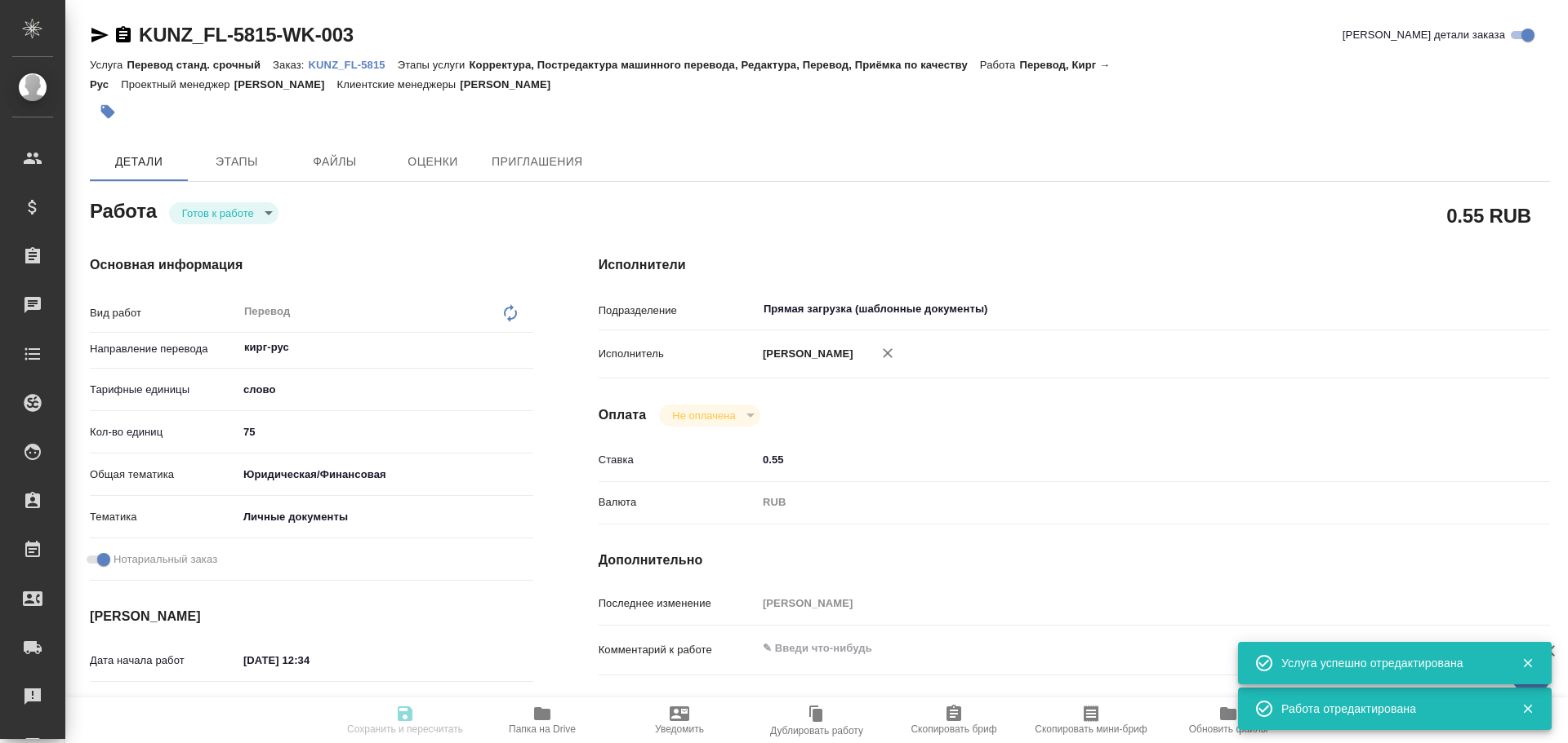
type textarea "x"
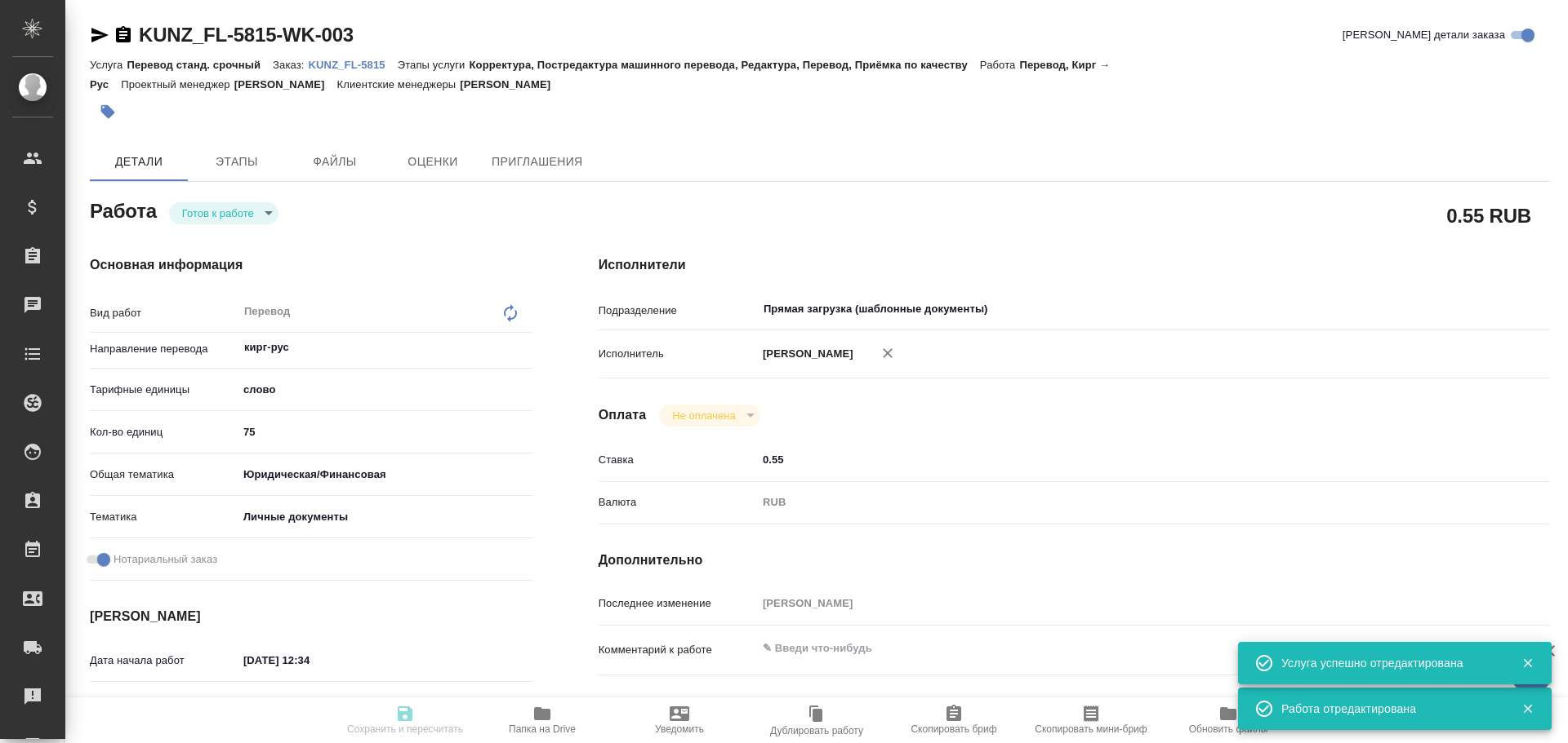
type textarea "x"
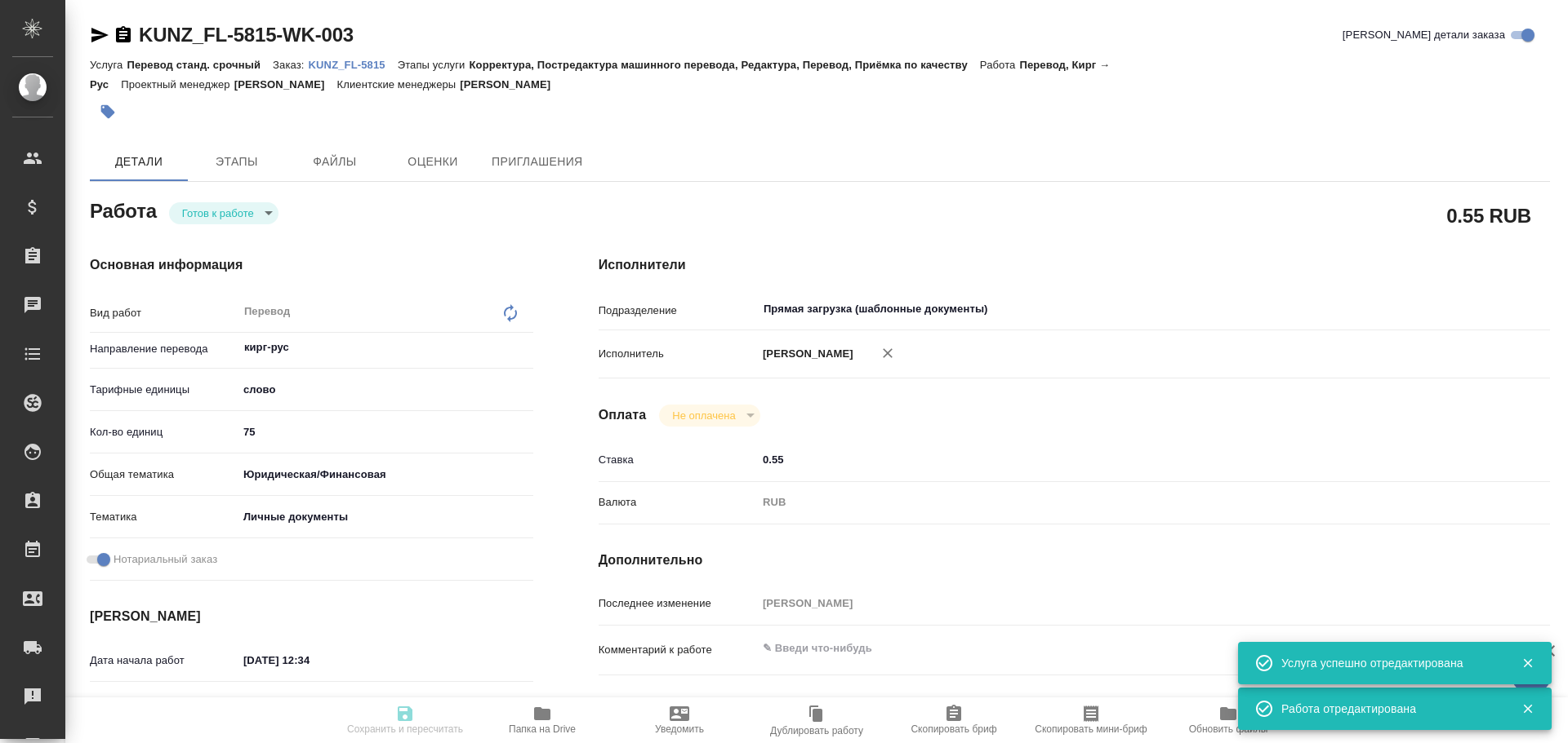
type input "readyForWork"
type textarea "Перевод"
type textarea "x"
type input "кирг-рус"
type input "5a8b1489cc6b4906c91bfd90"
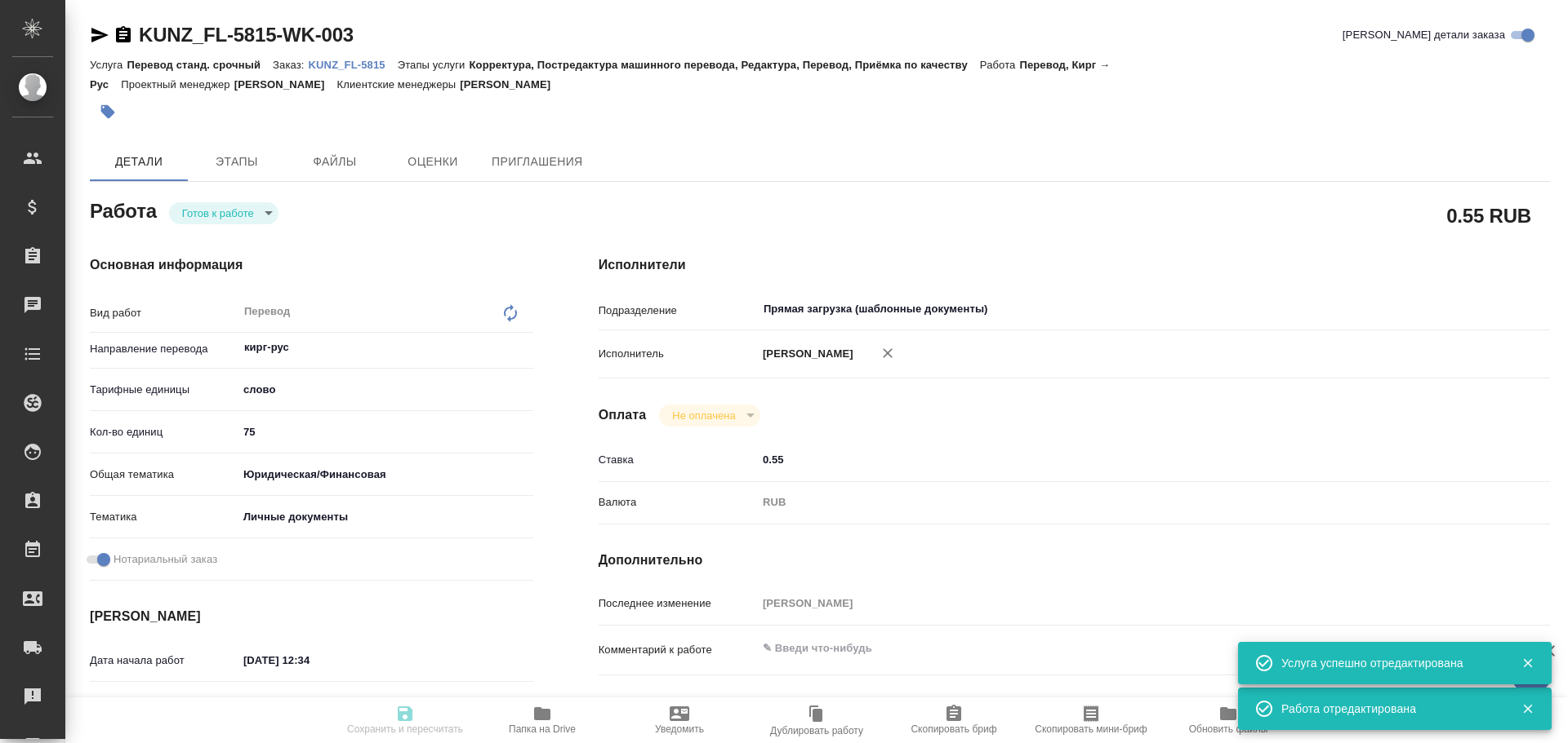
type input "75"
type input "yr-fn"
type input "5a8b8b956a9677013d343cfe"
checkbox input "true"
type input "[DATE] 12:34"
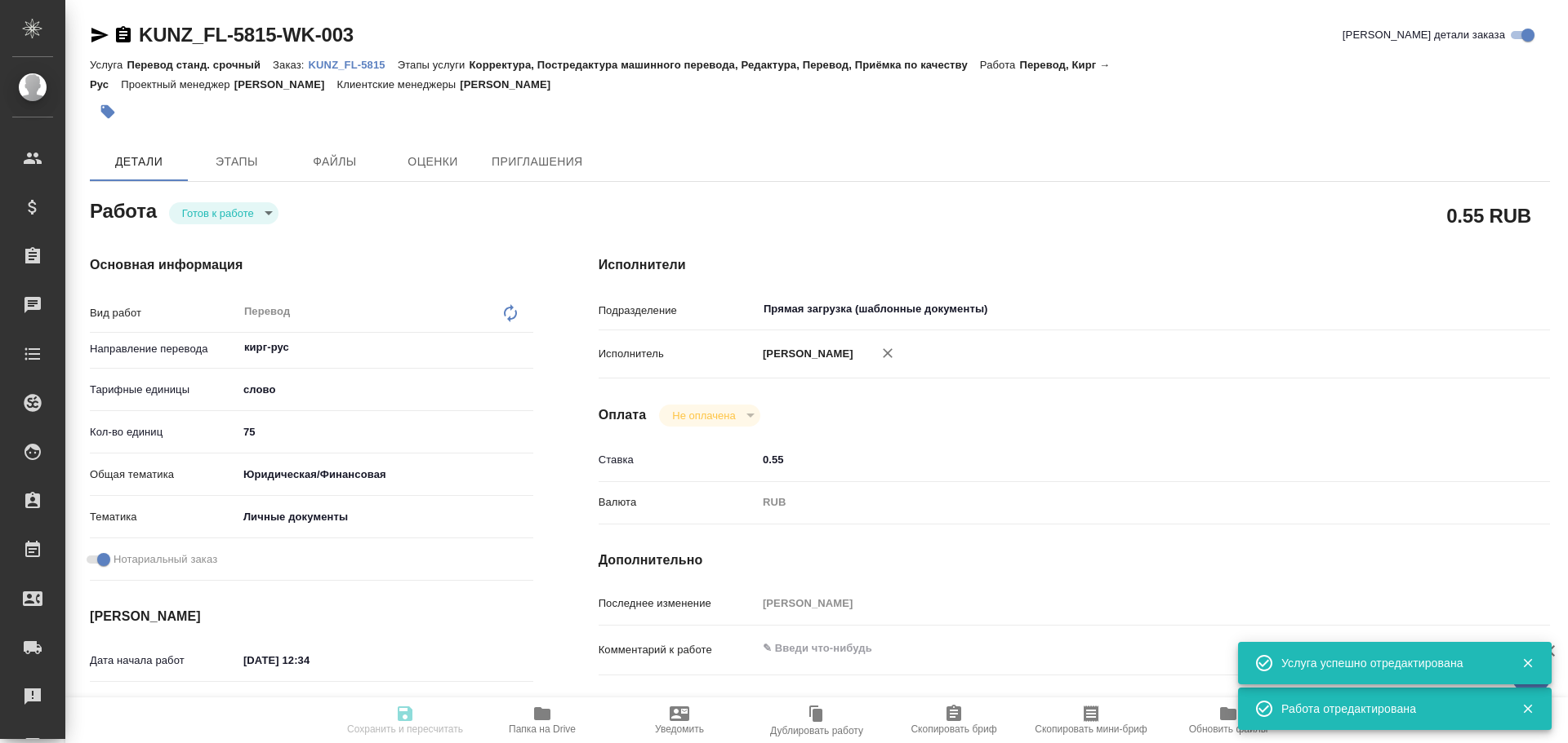
type input "[DATE] 13:30"
type input "[DATE] 15:00"
type input "Прямая загрузка (шаблонные документы)"
type input "notPayed"
type input "0.55"
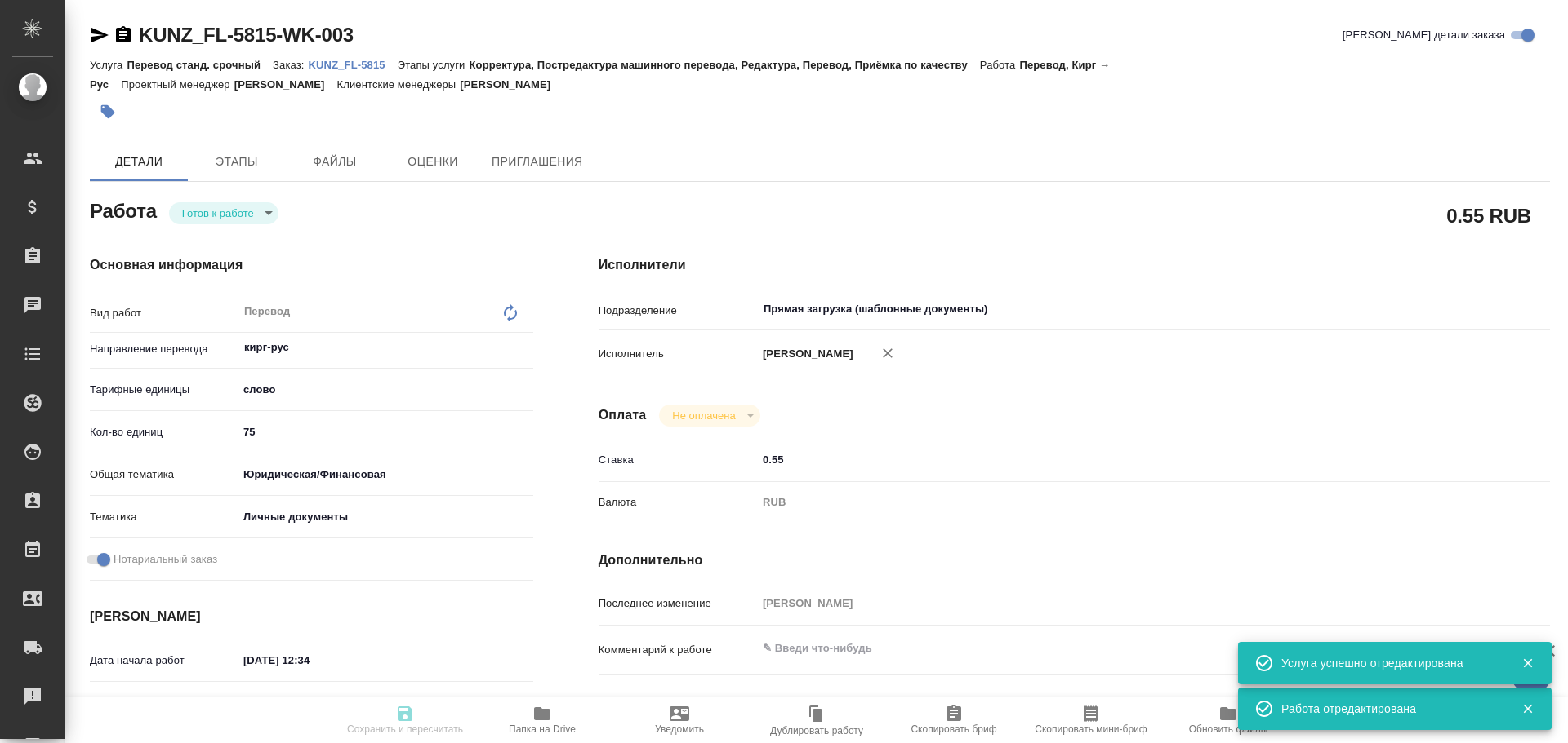
type input "RUB"
type input "[PERSON_NAME]"
type textarea "x"
type textarea "/Clients/FL_KUNZ/Orders/KUNZ_FL-5815/Translated/KUNZ_FL-5815-WK-003"
type textarea "x"
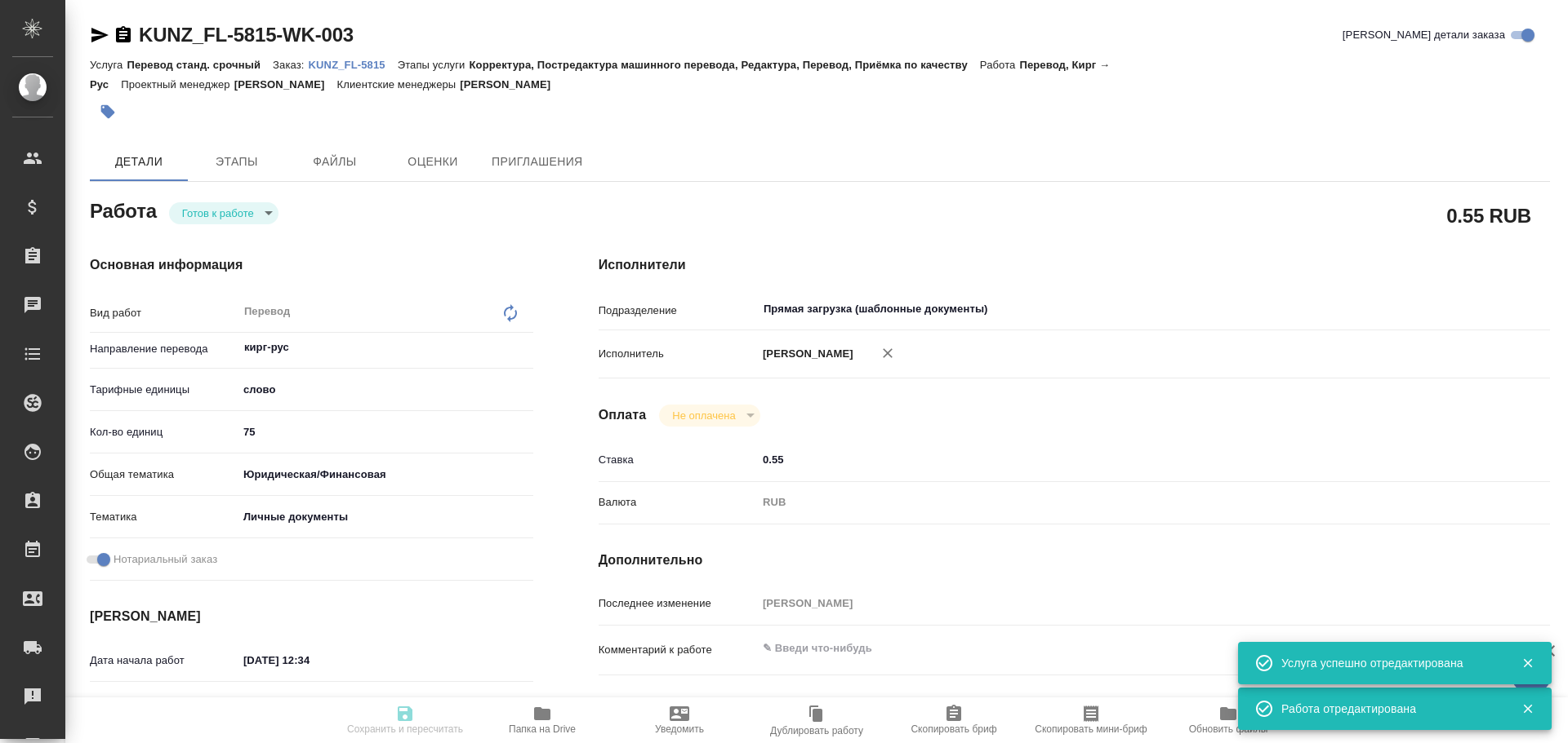
type input "KUNZ_FL-5815"
type input "Перевод станд. срочный"
type input "Корректура, Постредактура машинного перевода, Редактура, Перевод, Приёмка по ка…"
type input "[PERSON_NAME]"
type input "/Clients/FL_KUNZ/Orders/KUNZ_FL-5815"
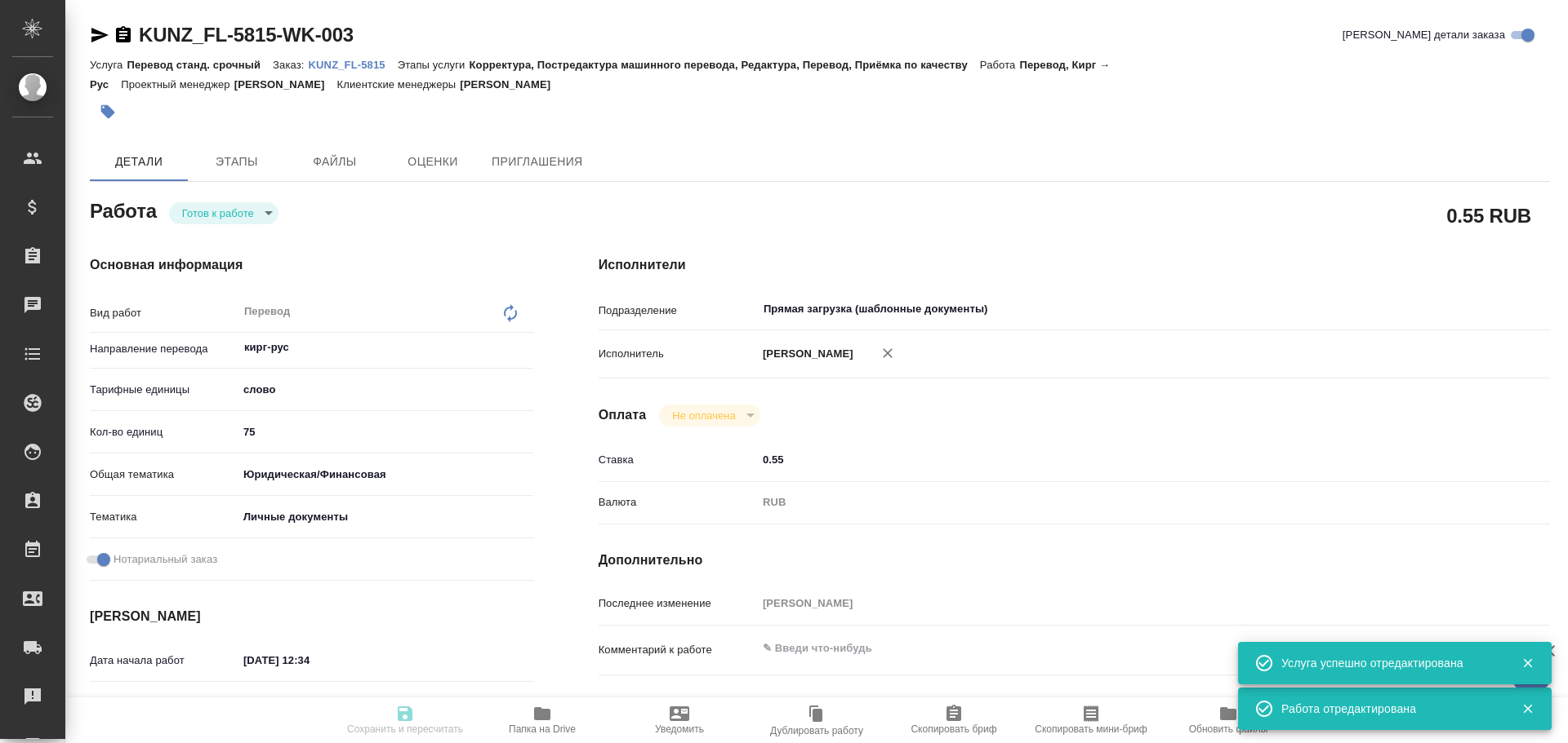
type textarea "x"
type textarea "айди карта, кир-рус"
type textarea "x"
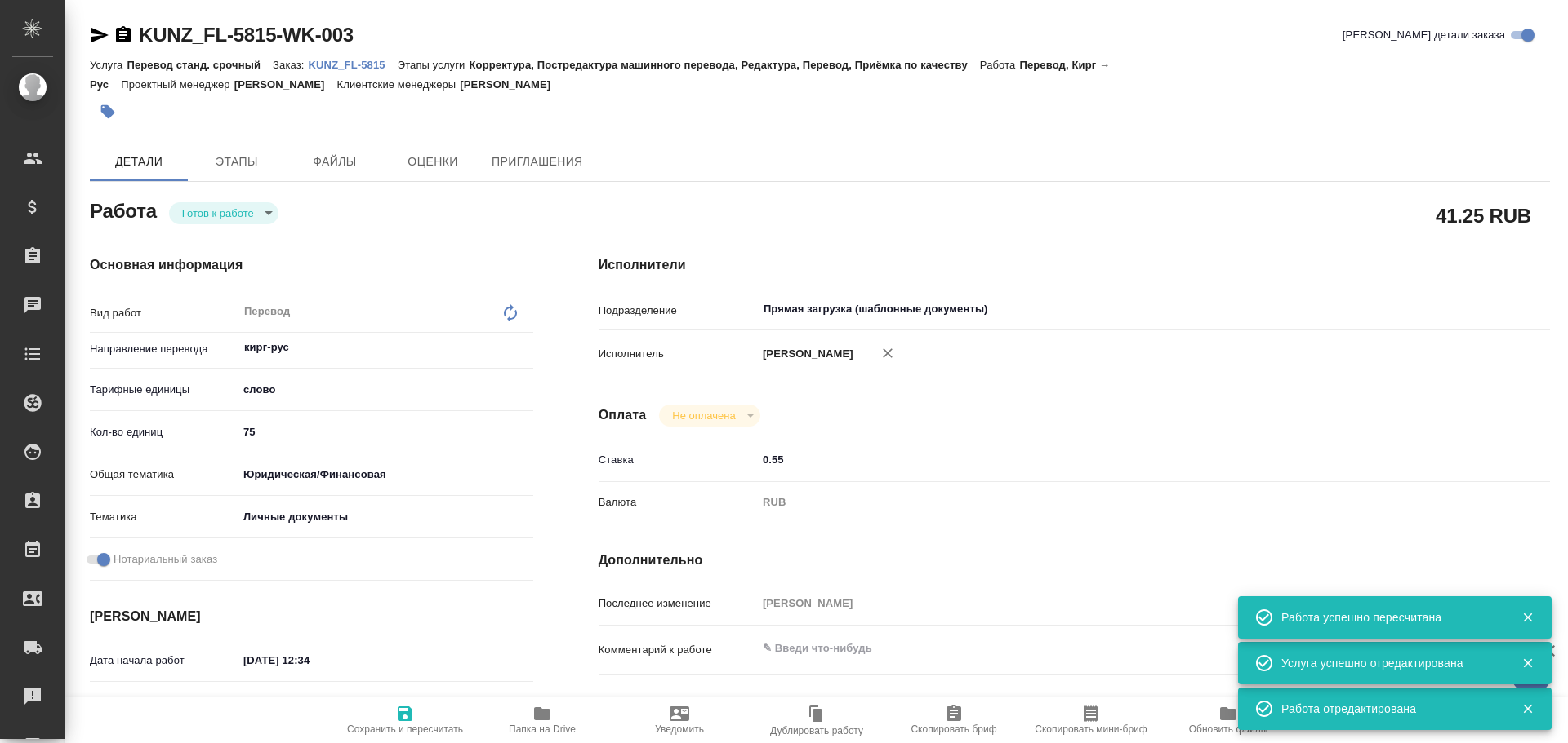
type textarea "x"
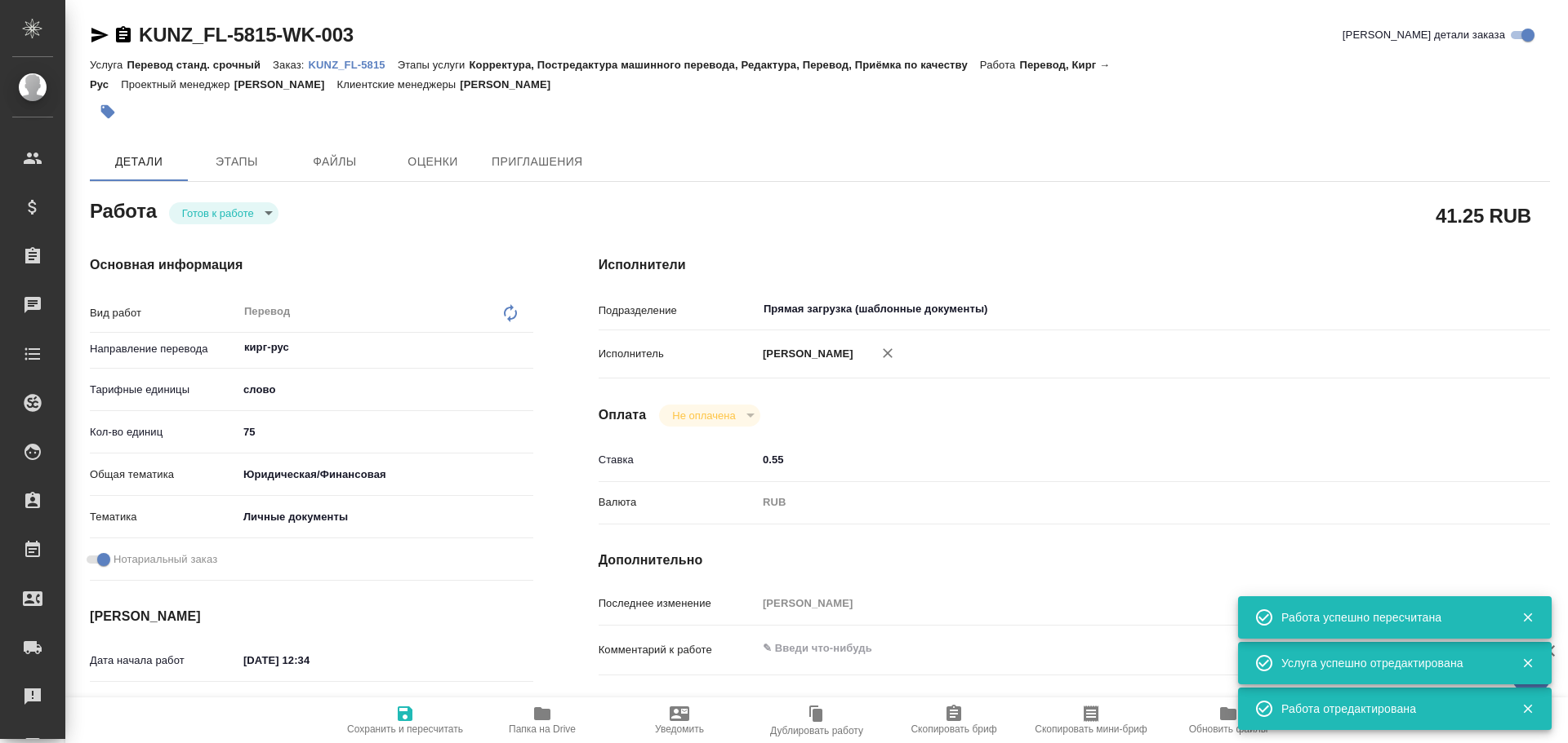
type textarea "x"
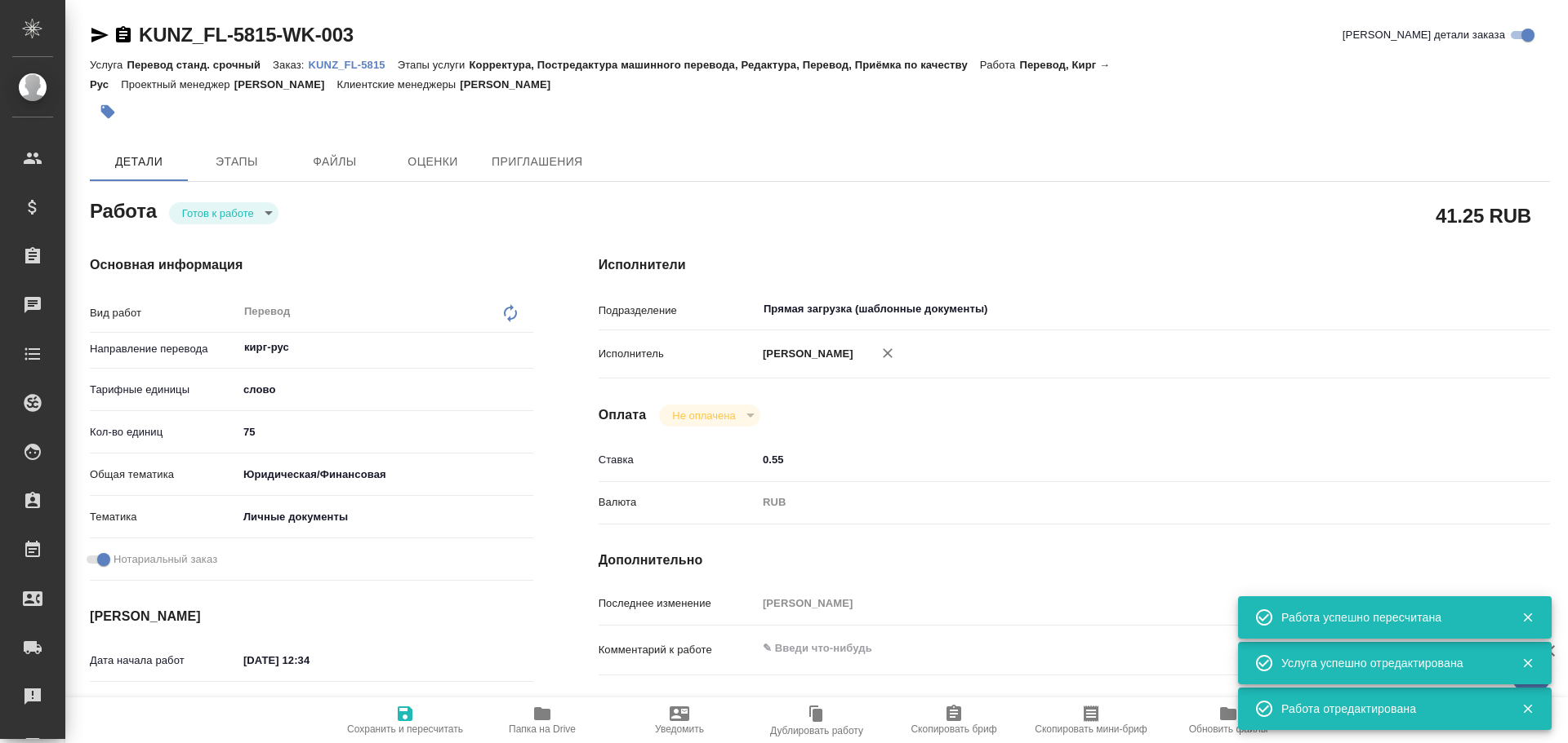
type textarea "x"
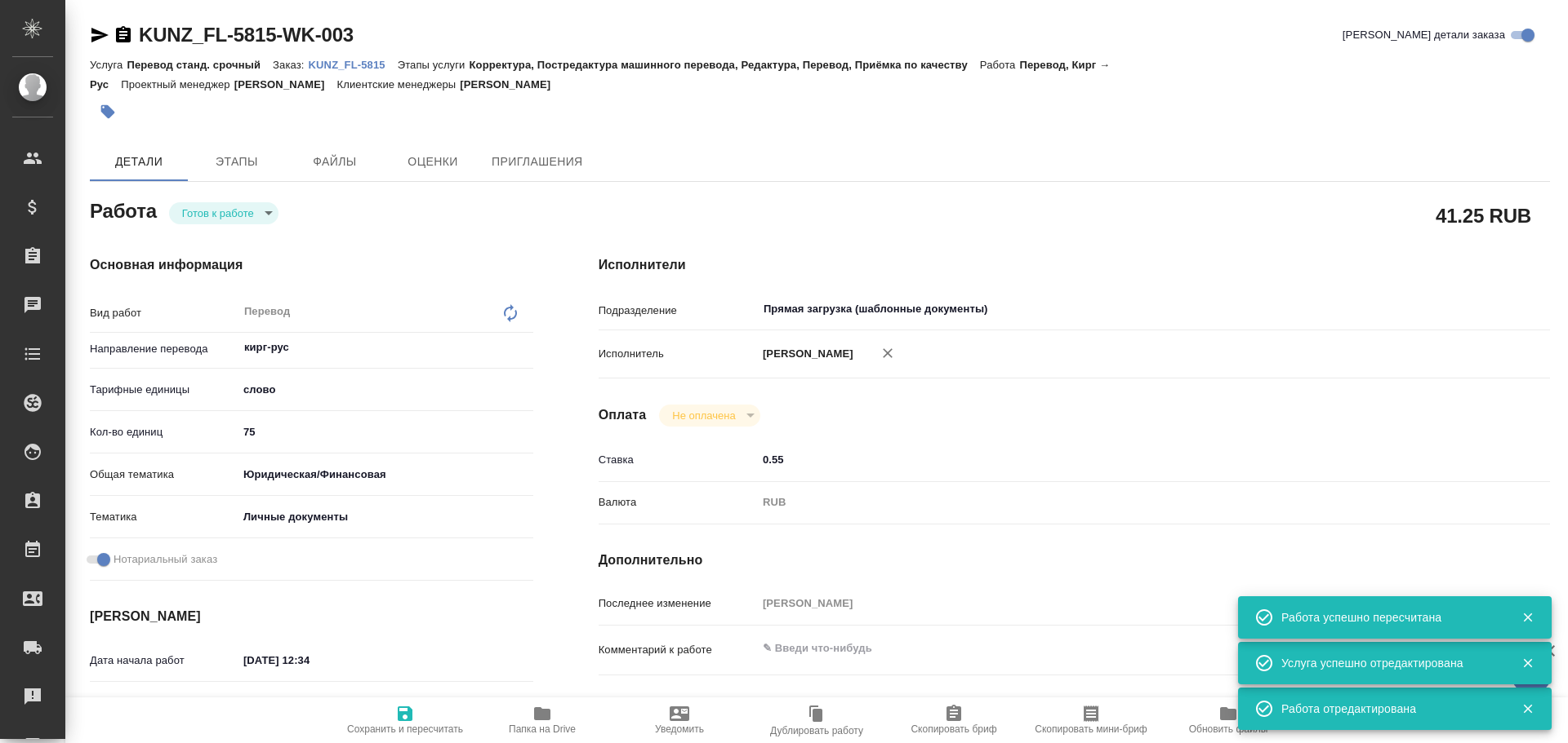
type textarea "x"
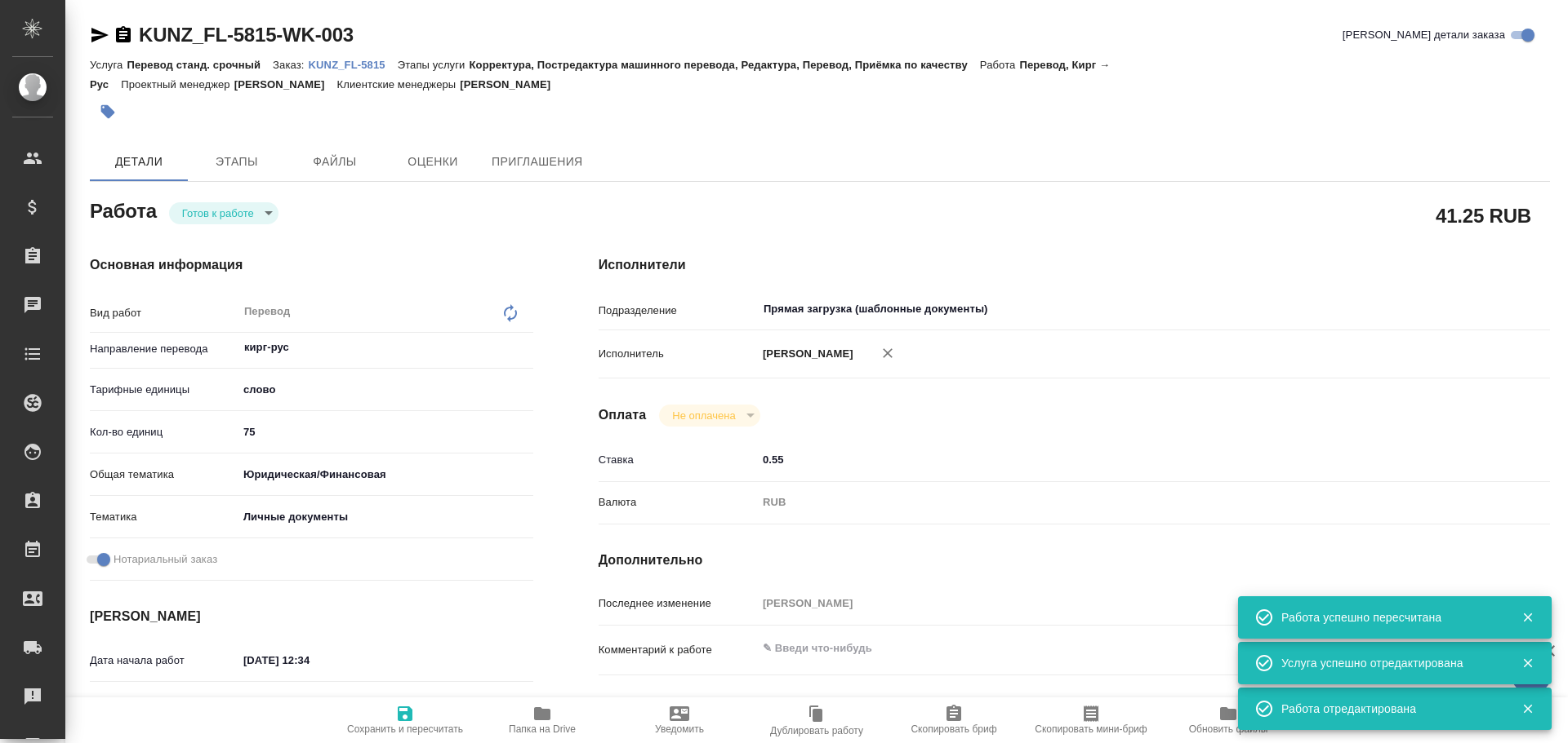
type textarea "x"
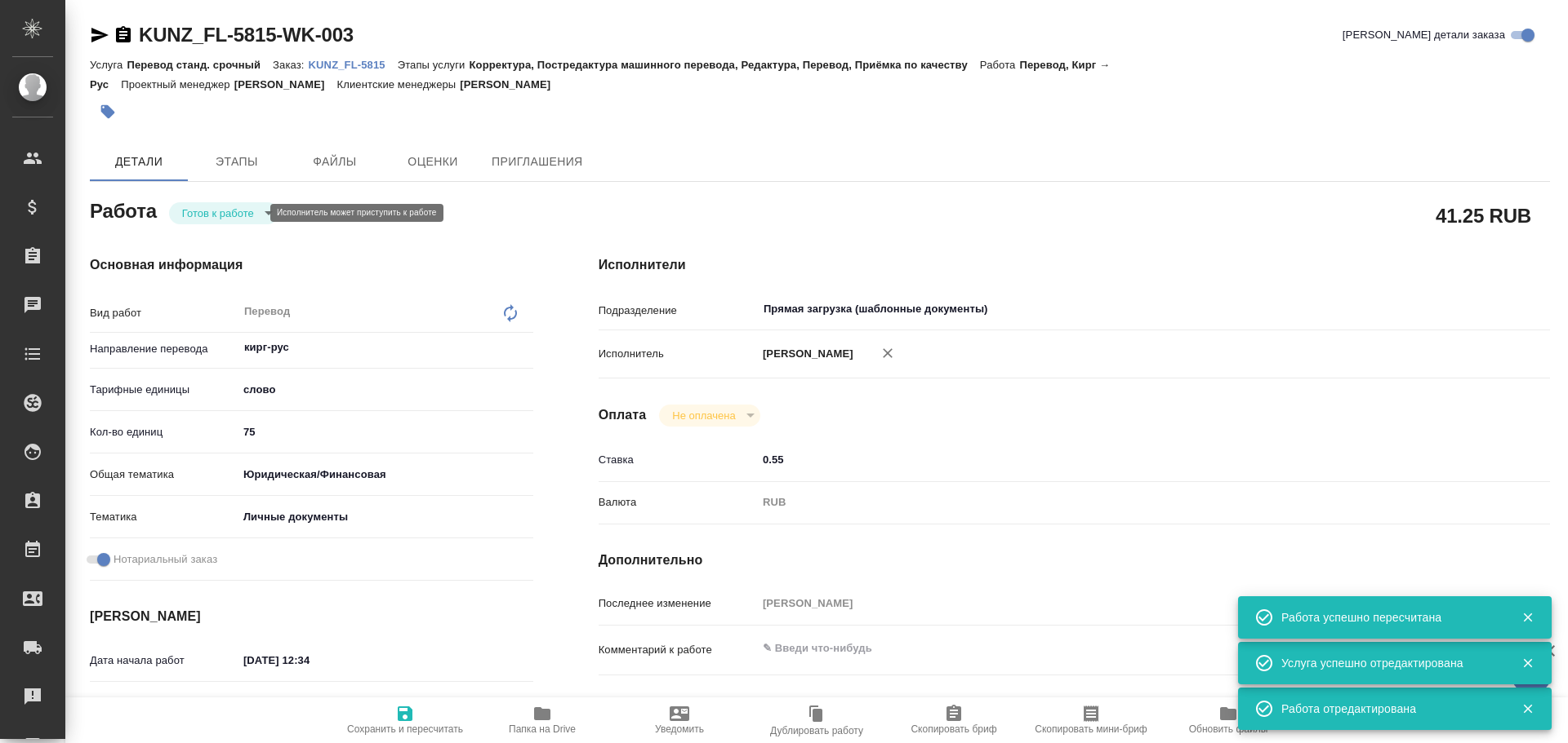
click at [206, 216] on body "🙏 .cls-1 fill:#fff; AWATERA [PERSON_NAME] Спецификации Заказы 0 Чаты Todo Проек…" at bounding box center [784, 371] width 1568 height 743
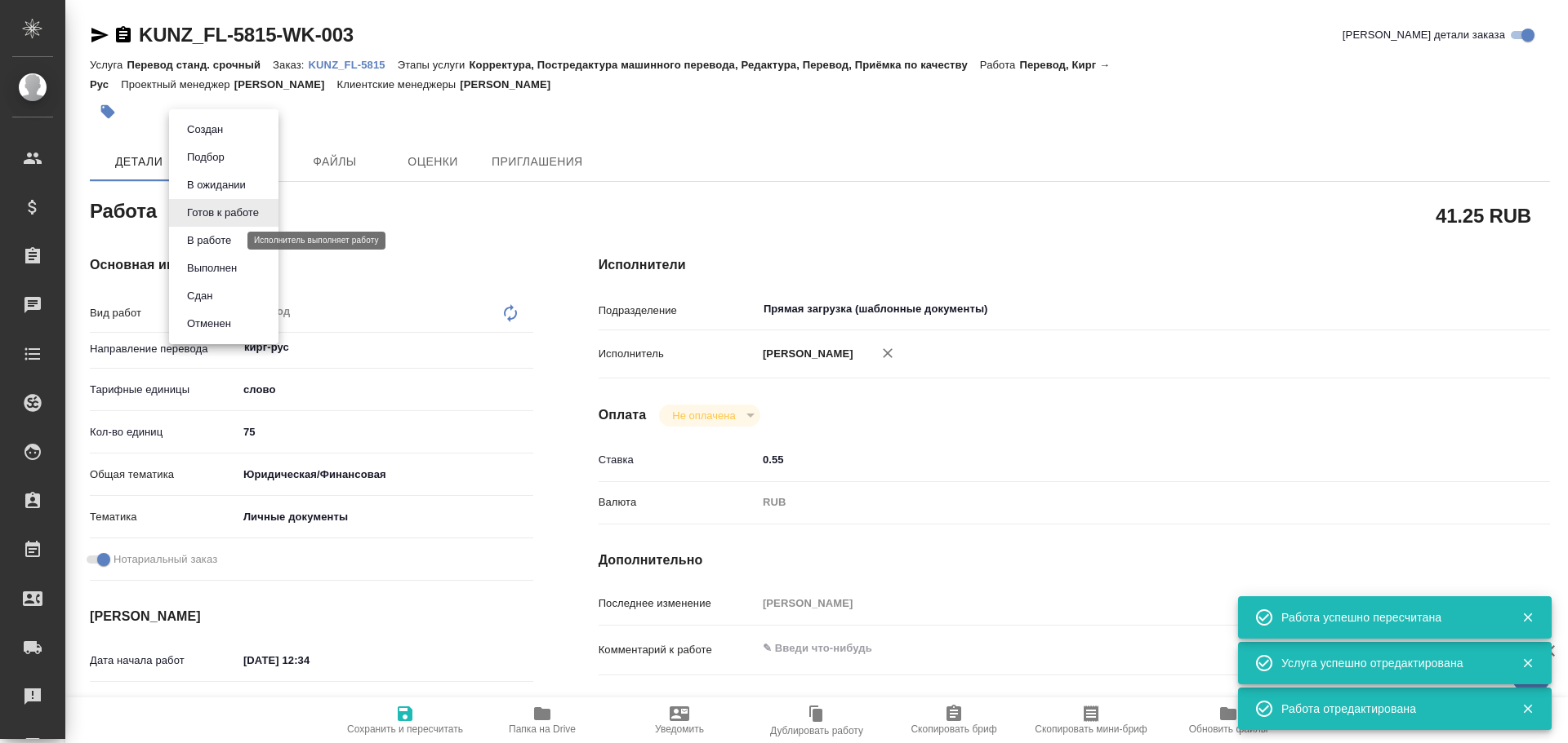
click at [206, 238] on button "В работе" at bounding box center [209, 241] width 54 height 18
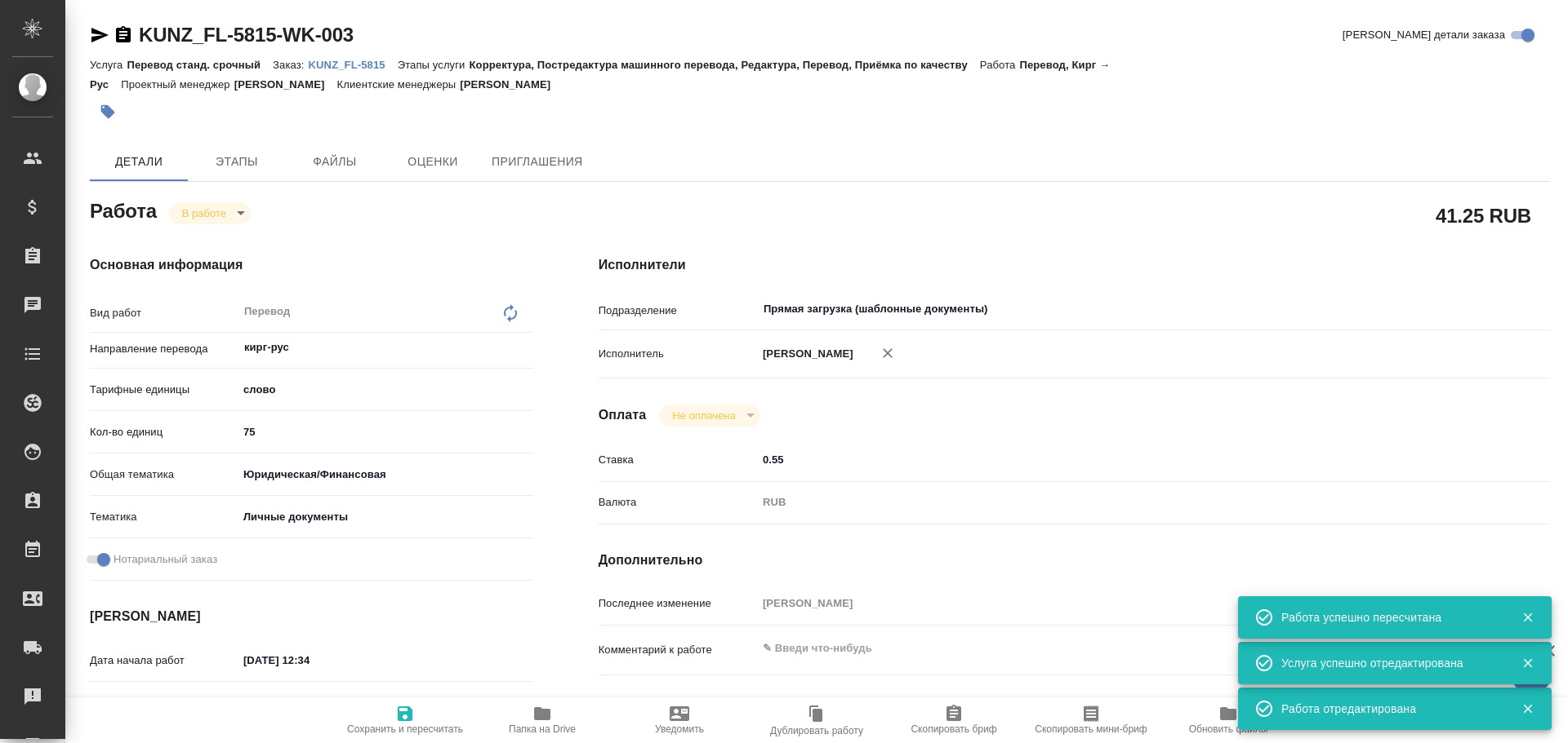
type textarea "x"
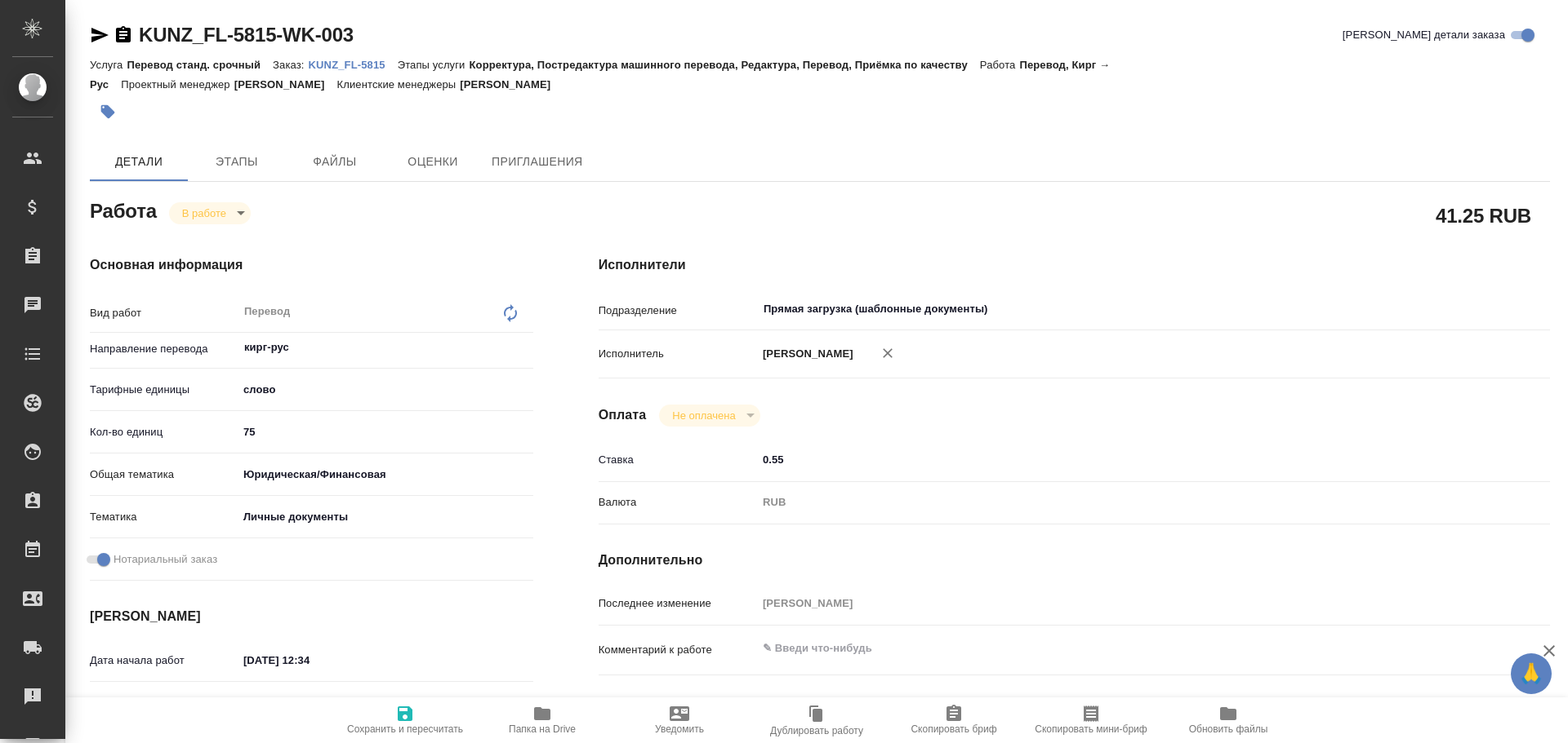
type textarea "x"
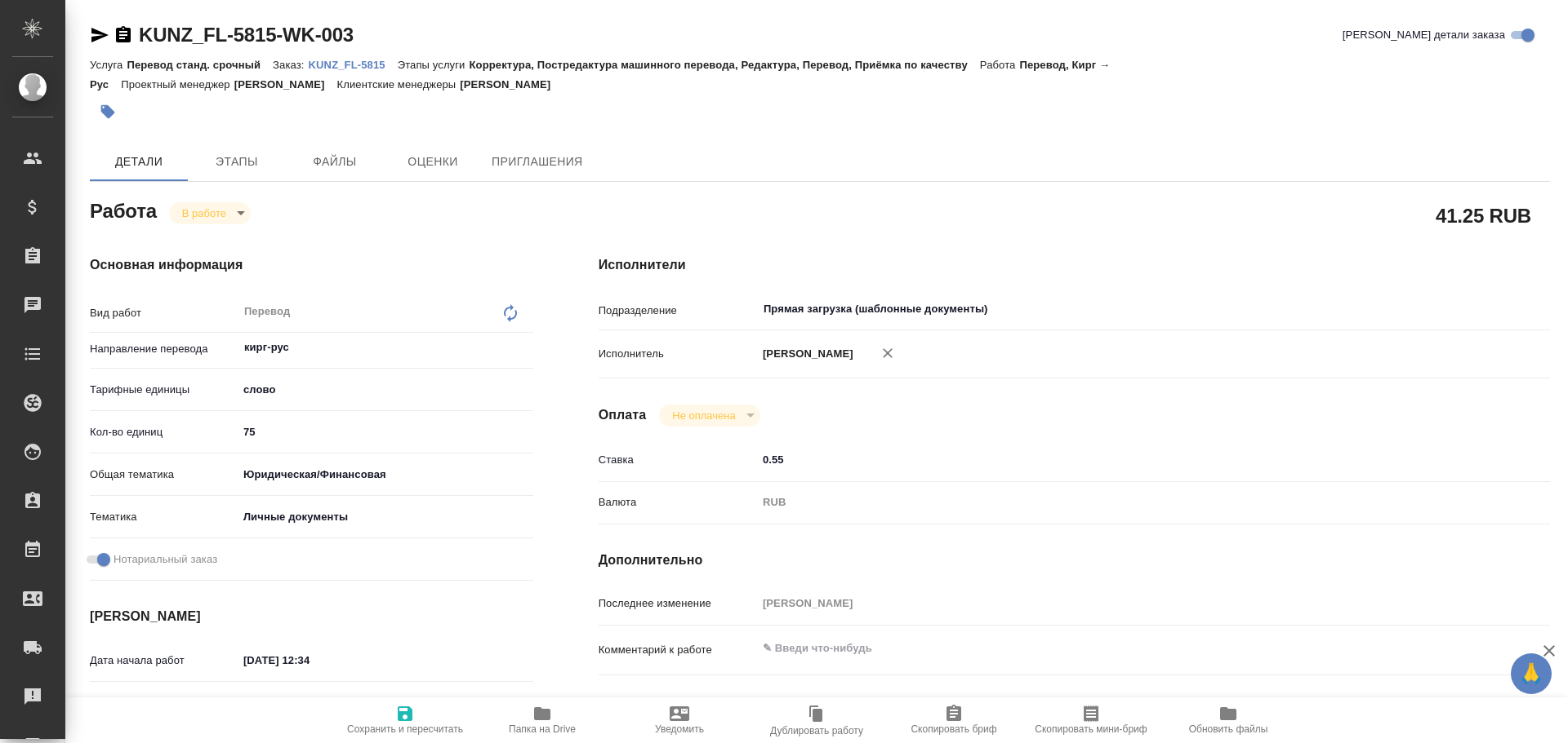
type textarea "x"
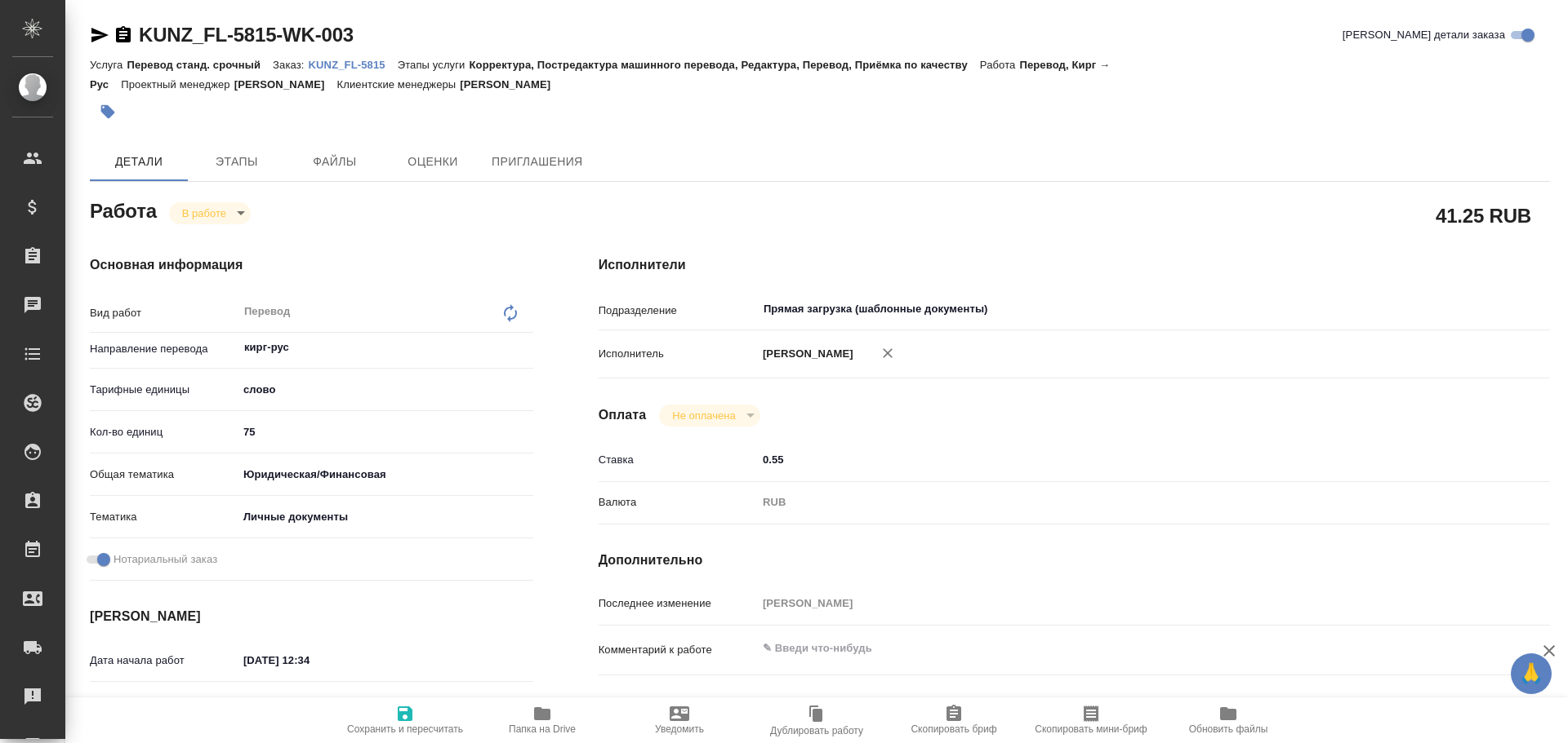
type textarea "x"
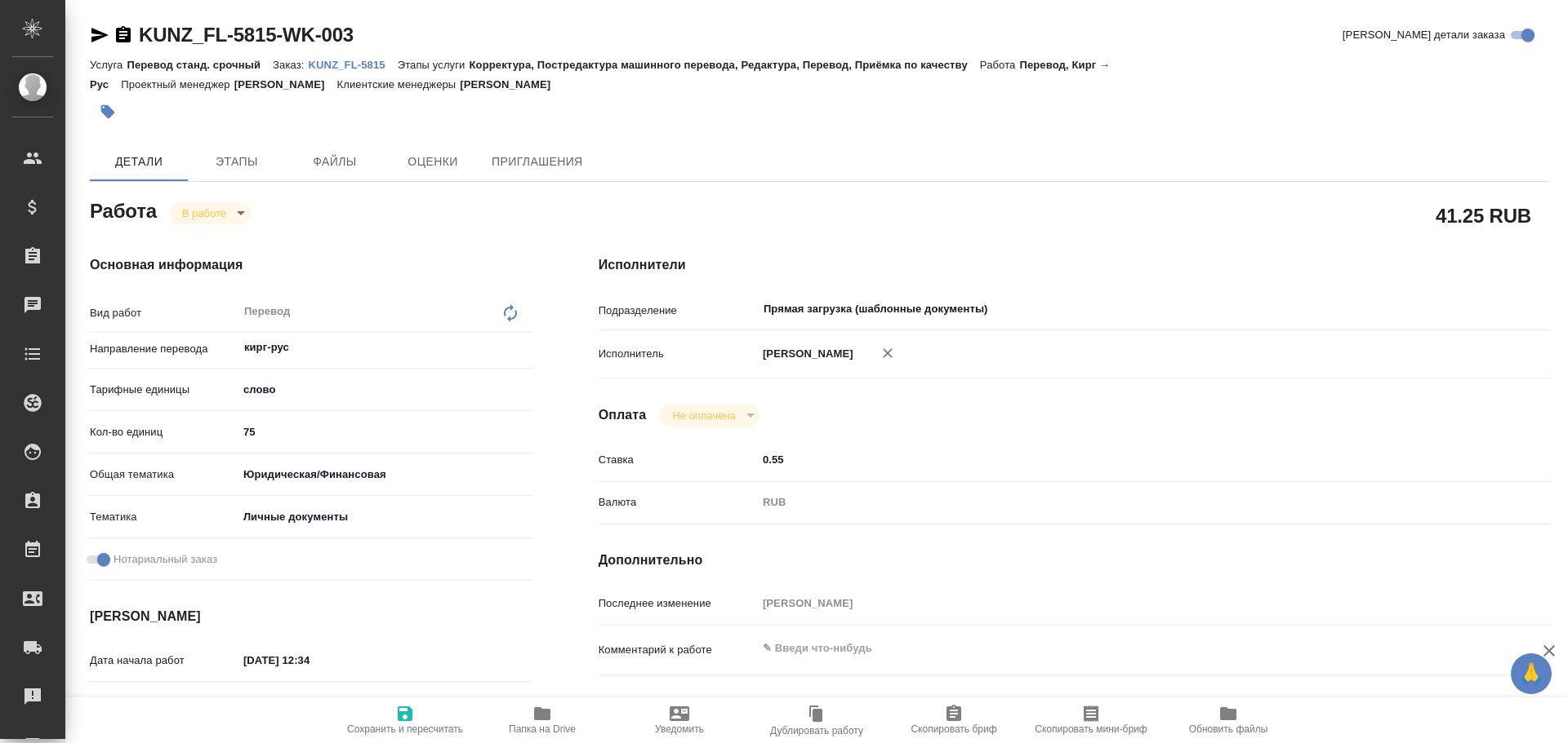
type textarea "x"
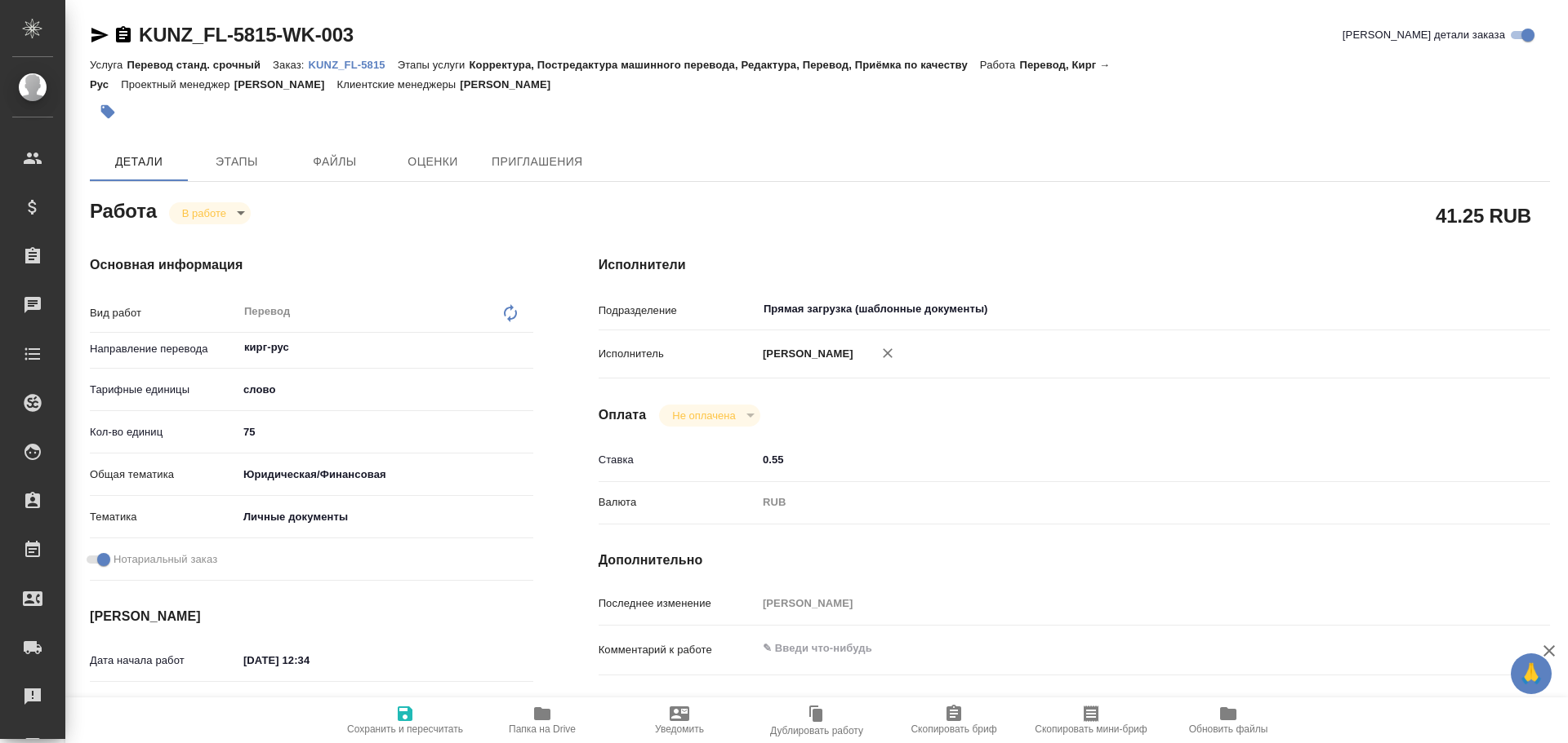
type textarea "x"
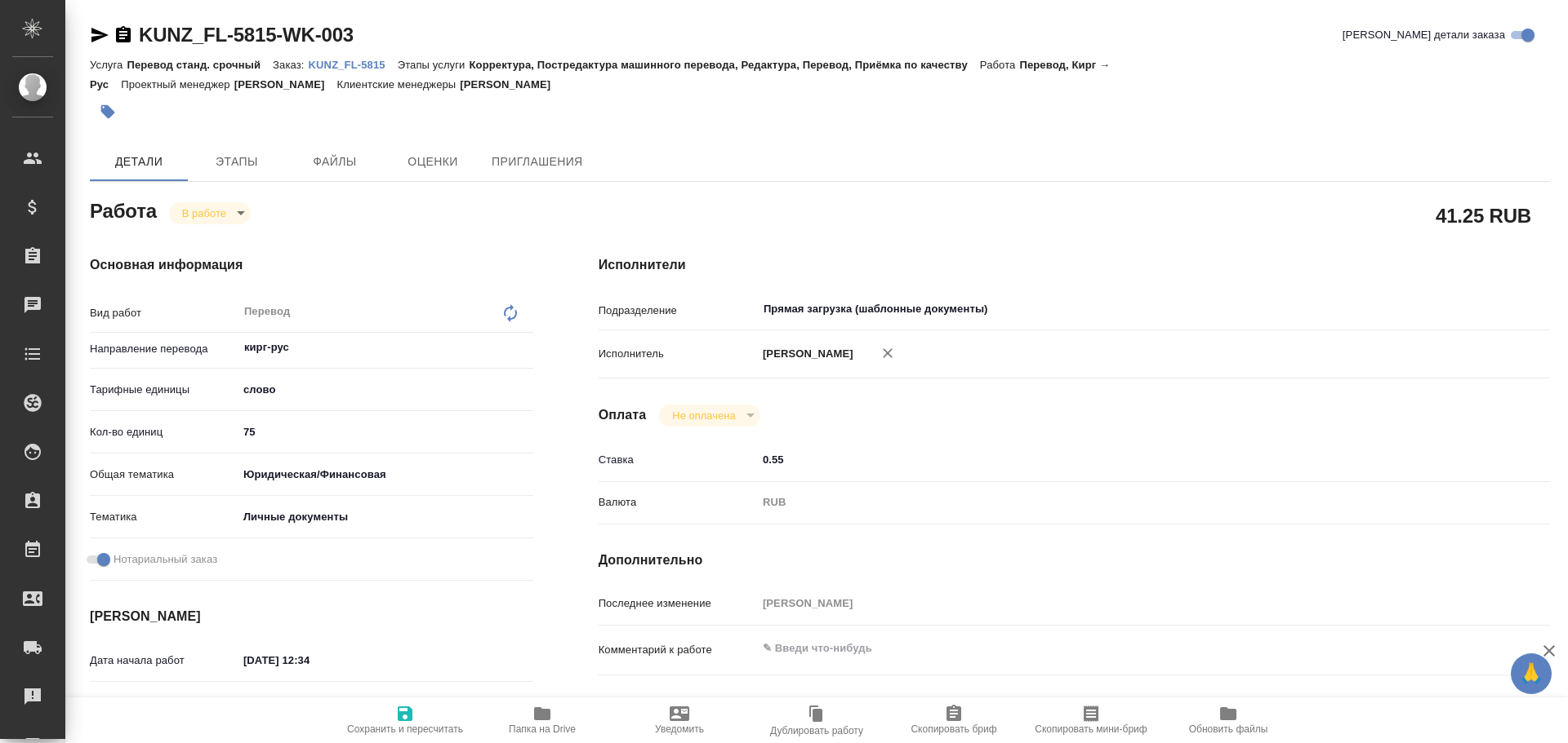
type textarea "x"
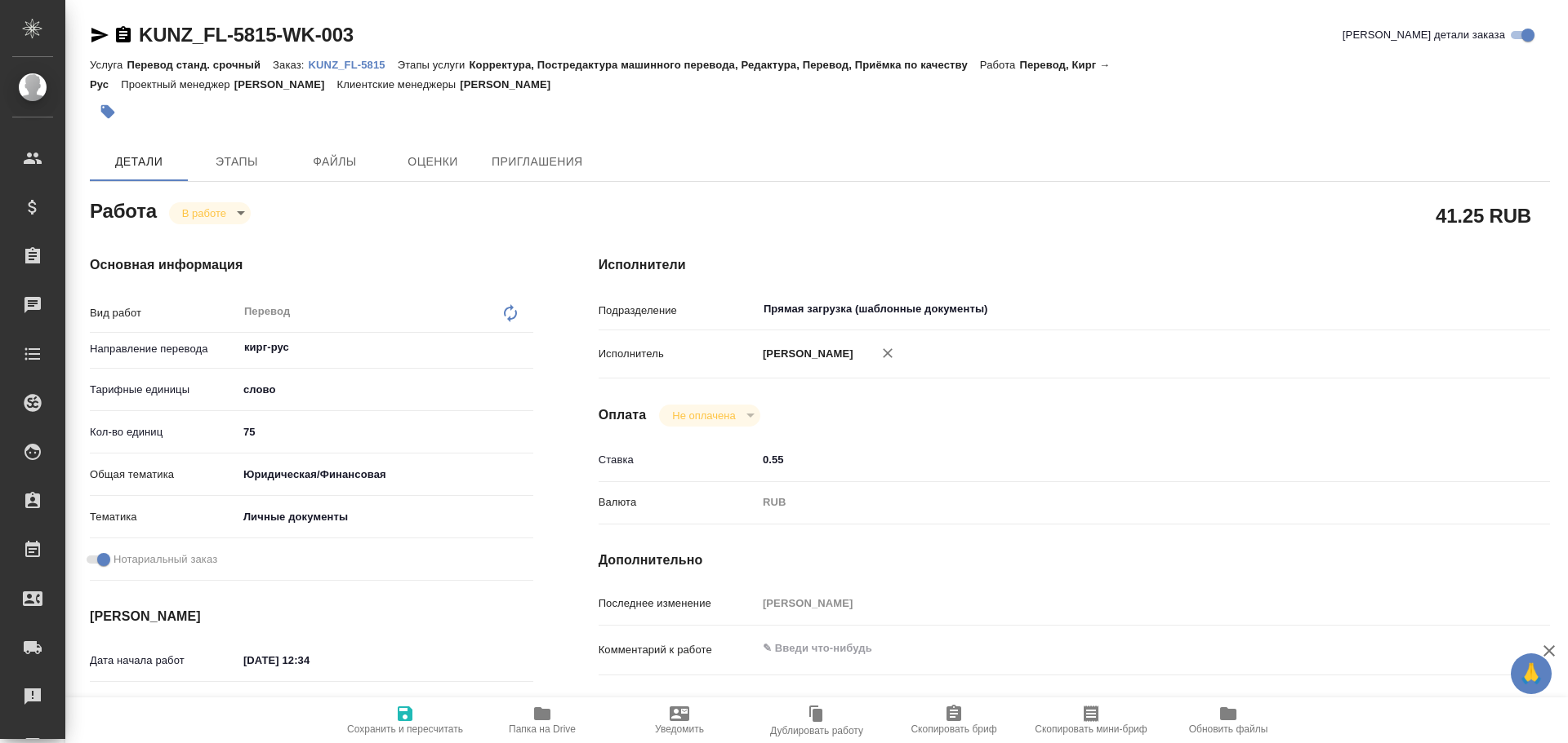
type textarea "x"
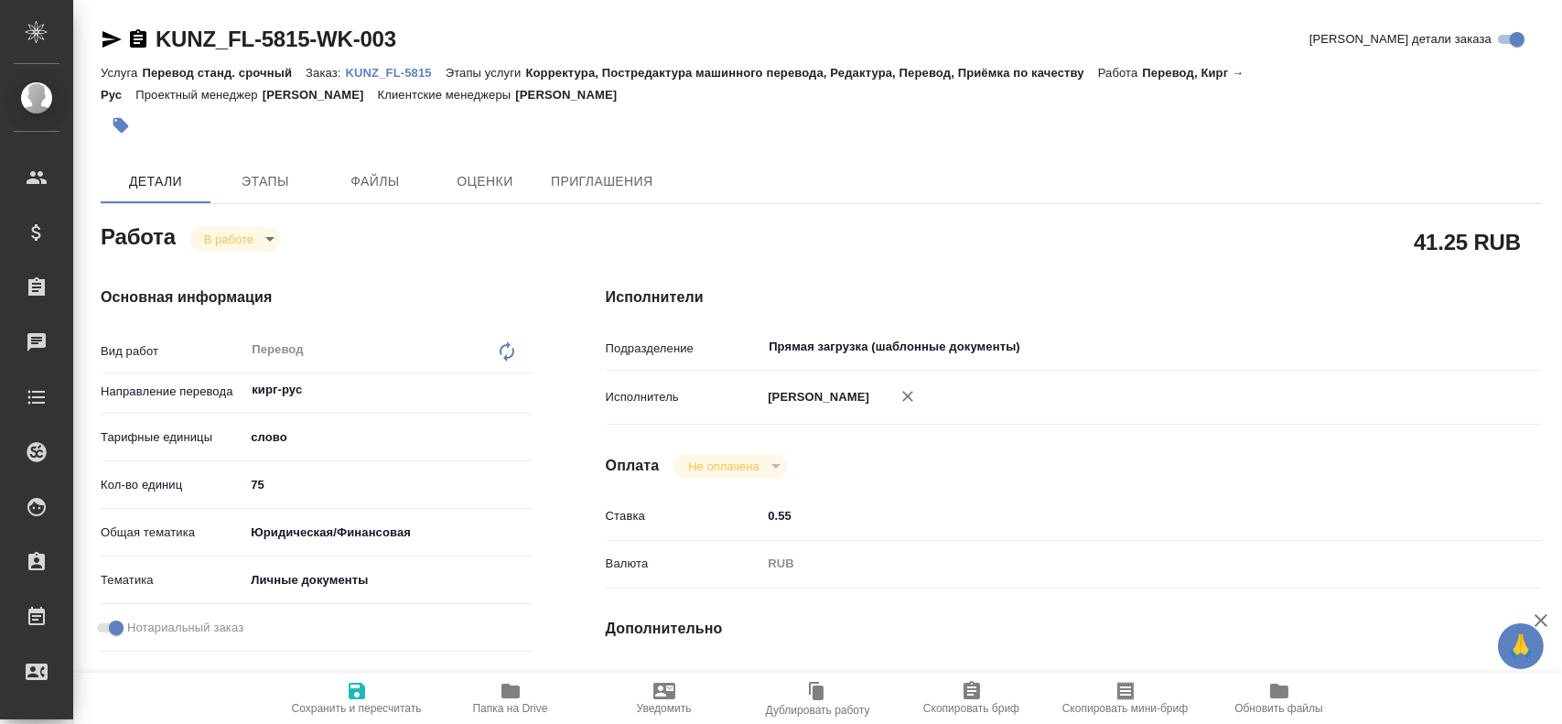
type textarea "x"
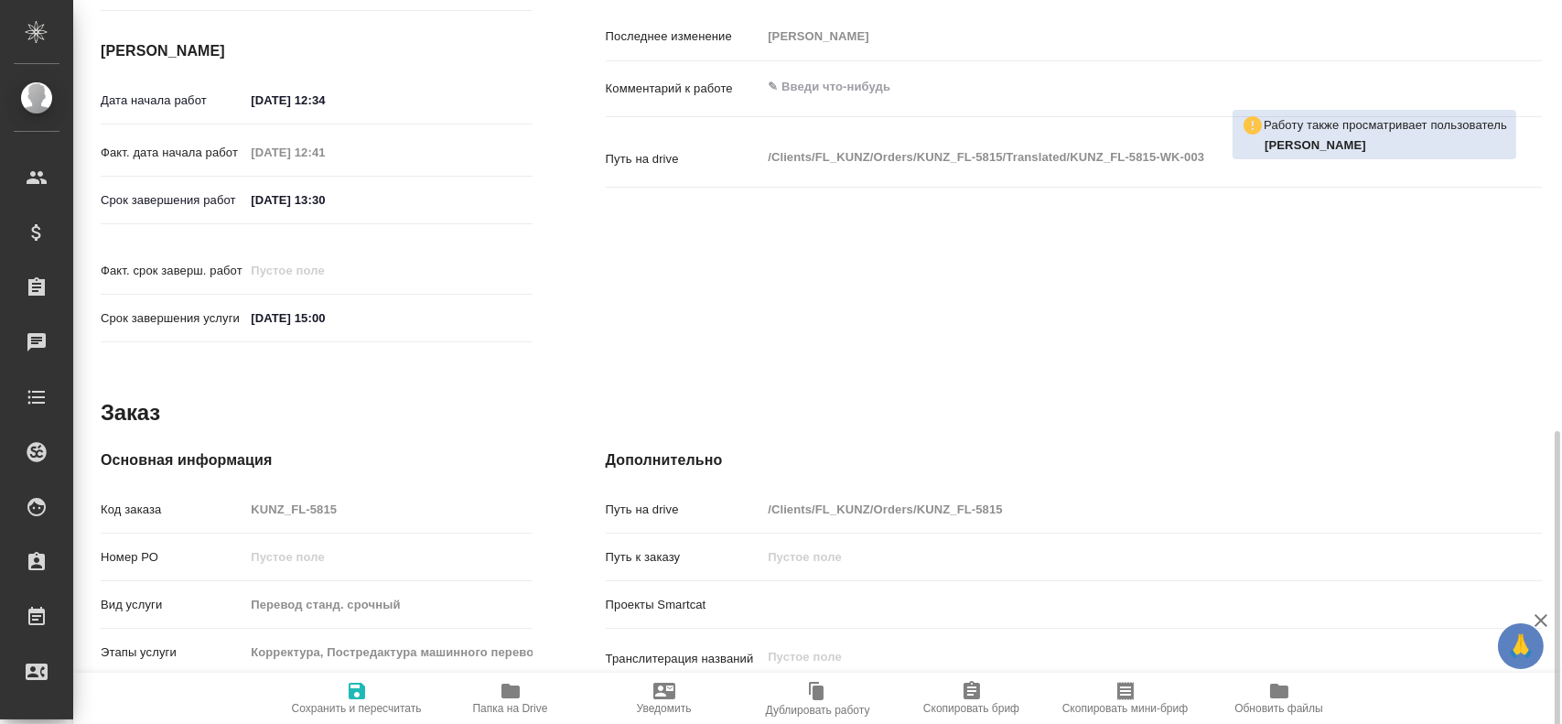
scroll to position [732, 0]
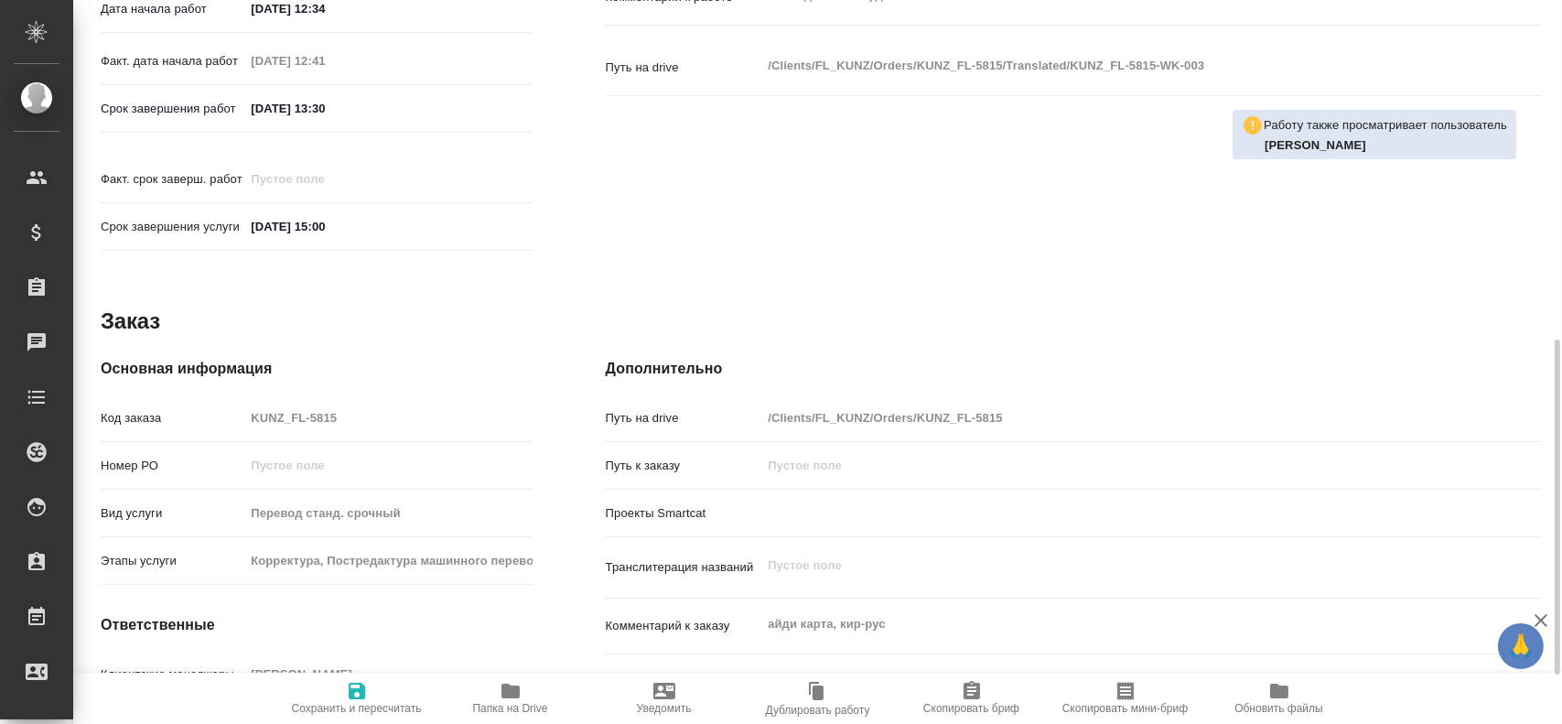
click at [498, 709] on span "Папка на Drive" at bounding box center [510, 708] width 75 height 13
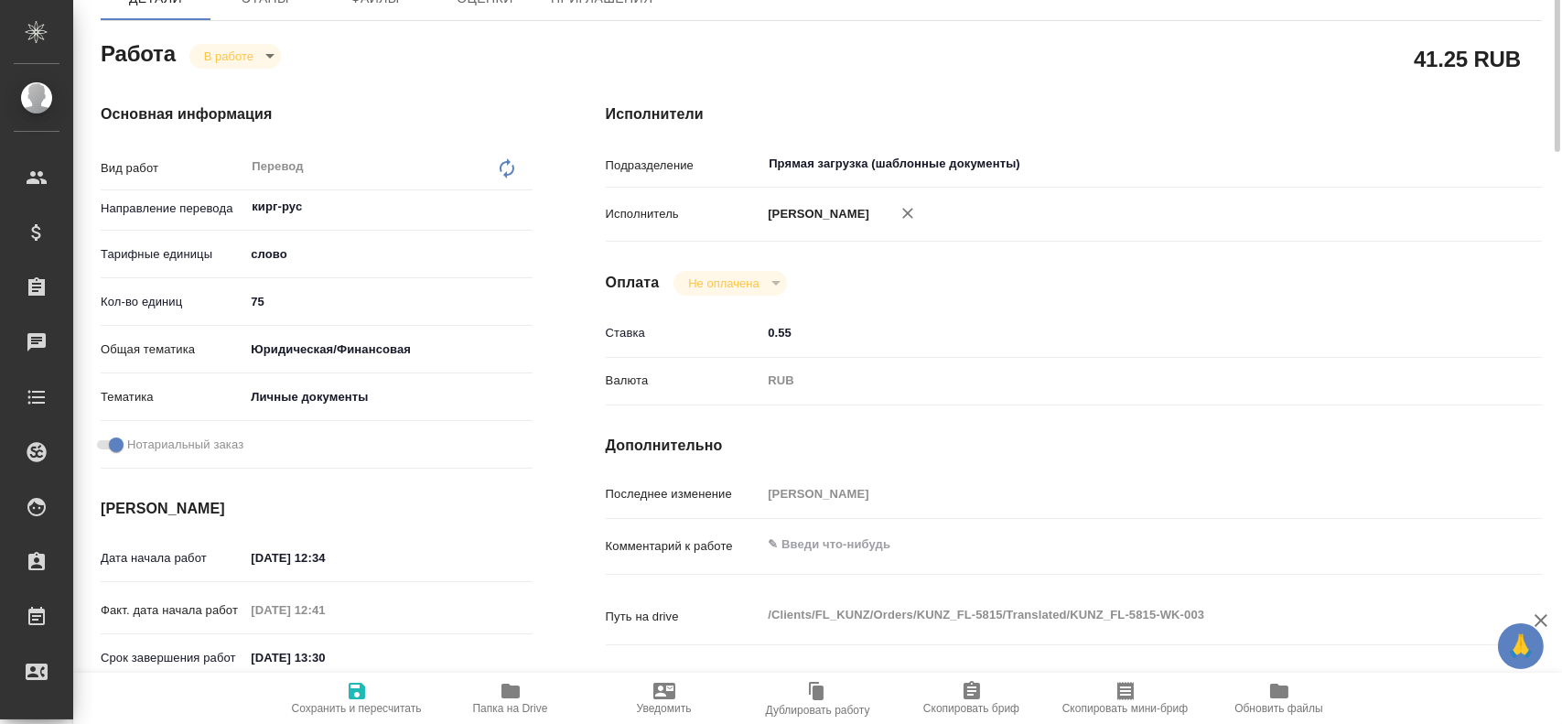
scroll to position [0, 0]
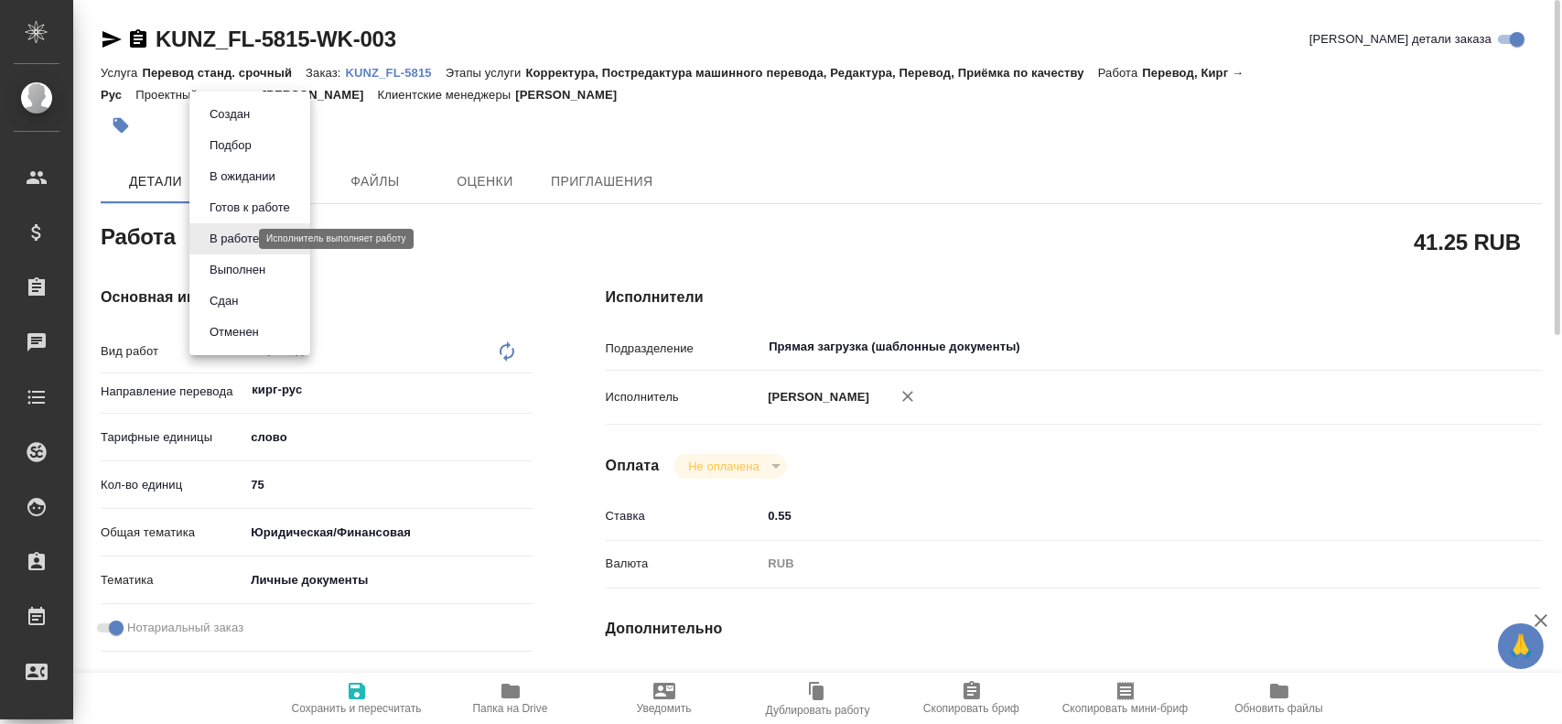
click at [220, 242] on body "🙏 .cls-1 fill:#fff; AWATERA [PERSON_NAME] Спецификации Заказы 0 Чаты Todo Проек…" at bounding box center [781, 362] width 1562 height 724
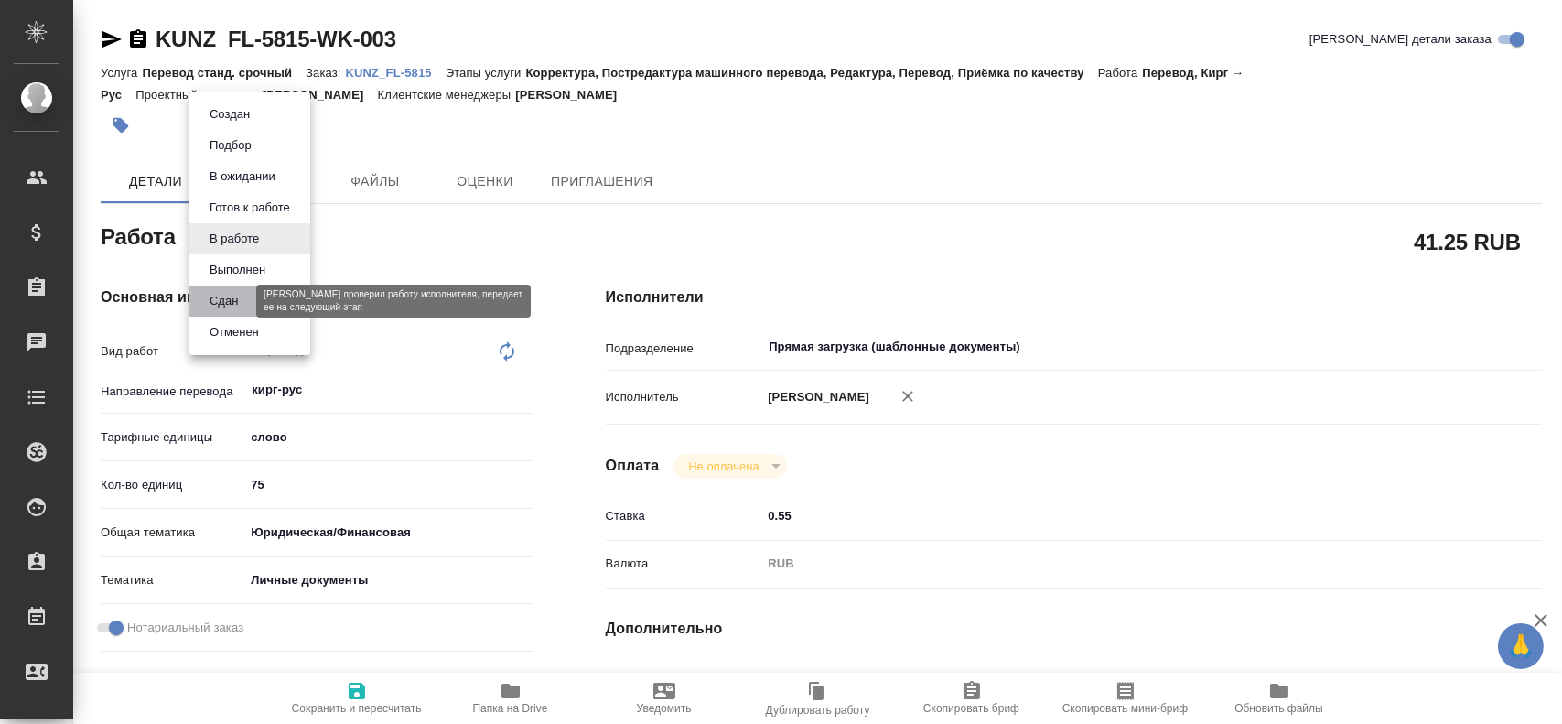
click at [209, 292] on button "Сдан" at bounding box center [223, 301] width 39 height 20
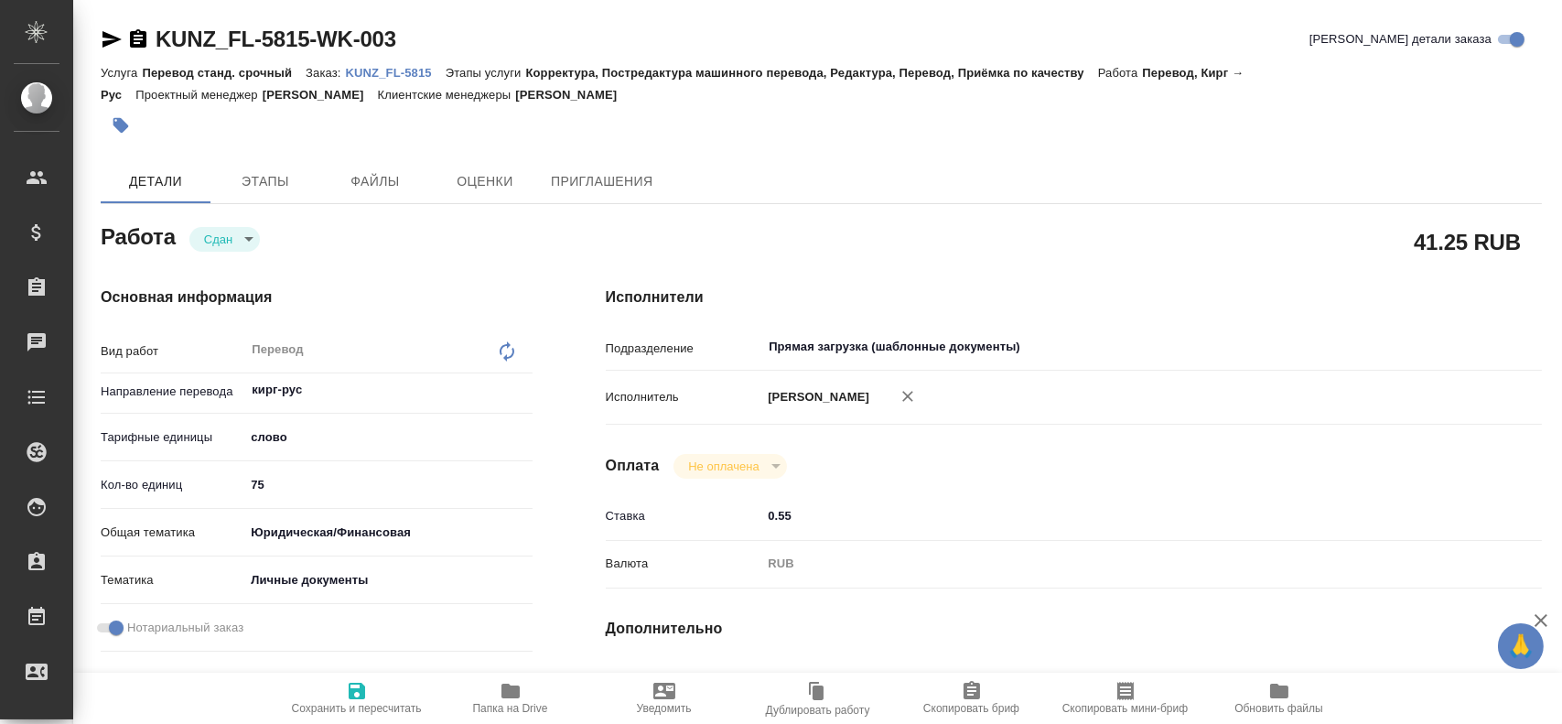
type textarea "x"
click at [258, 186] on span "Этапы" at bounding box center [265, 181] width 88 height 23
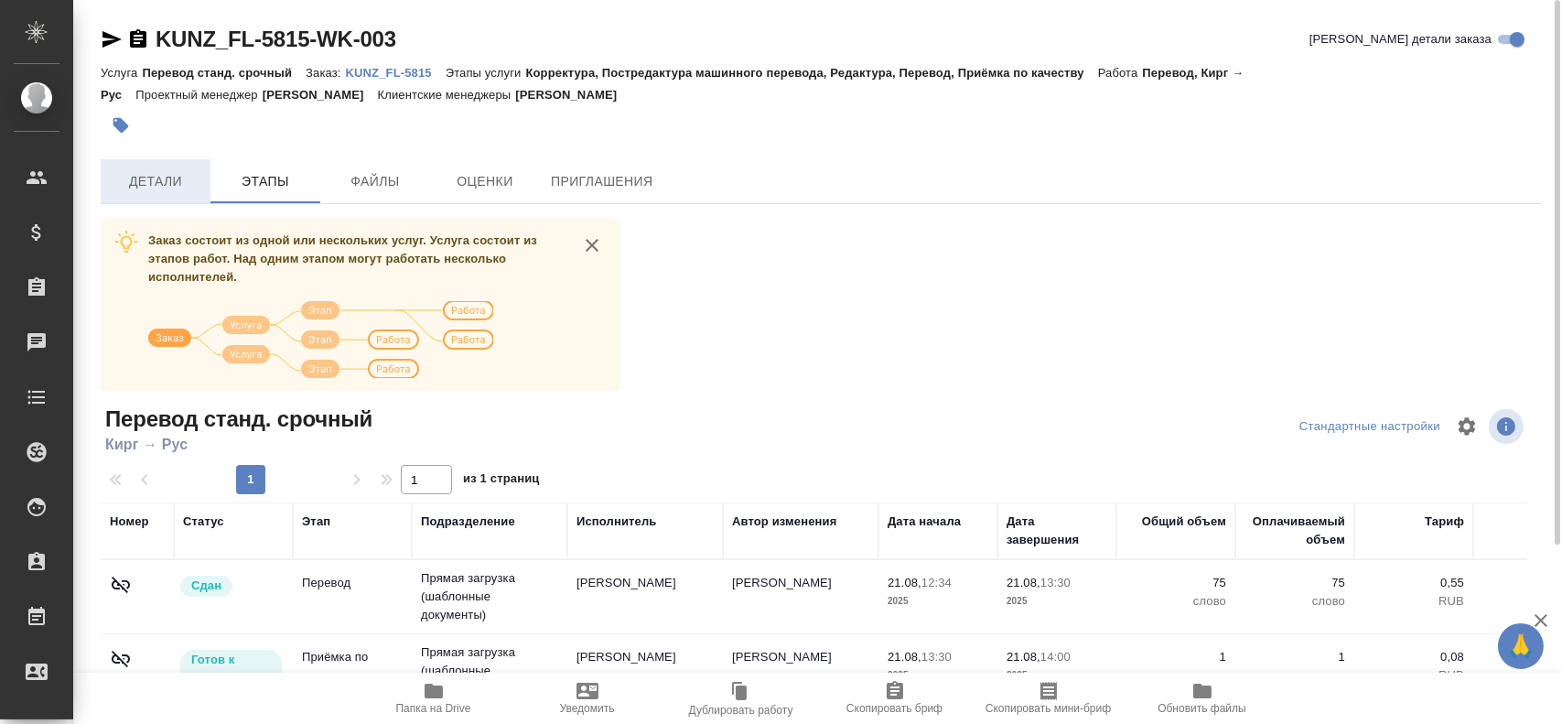
click at [182, 199] on button "Детали" at bounding box center [156, 181] width 110 height 44
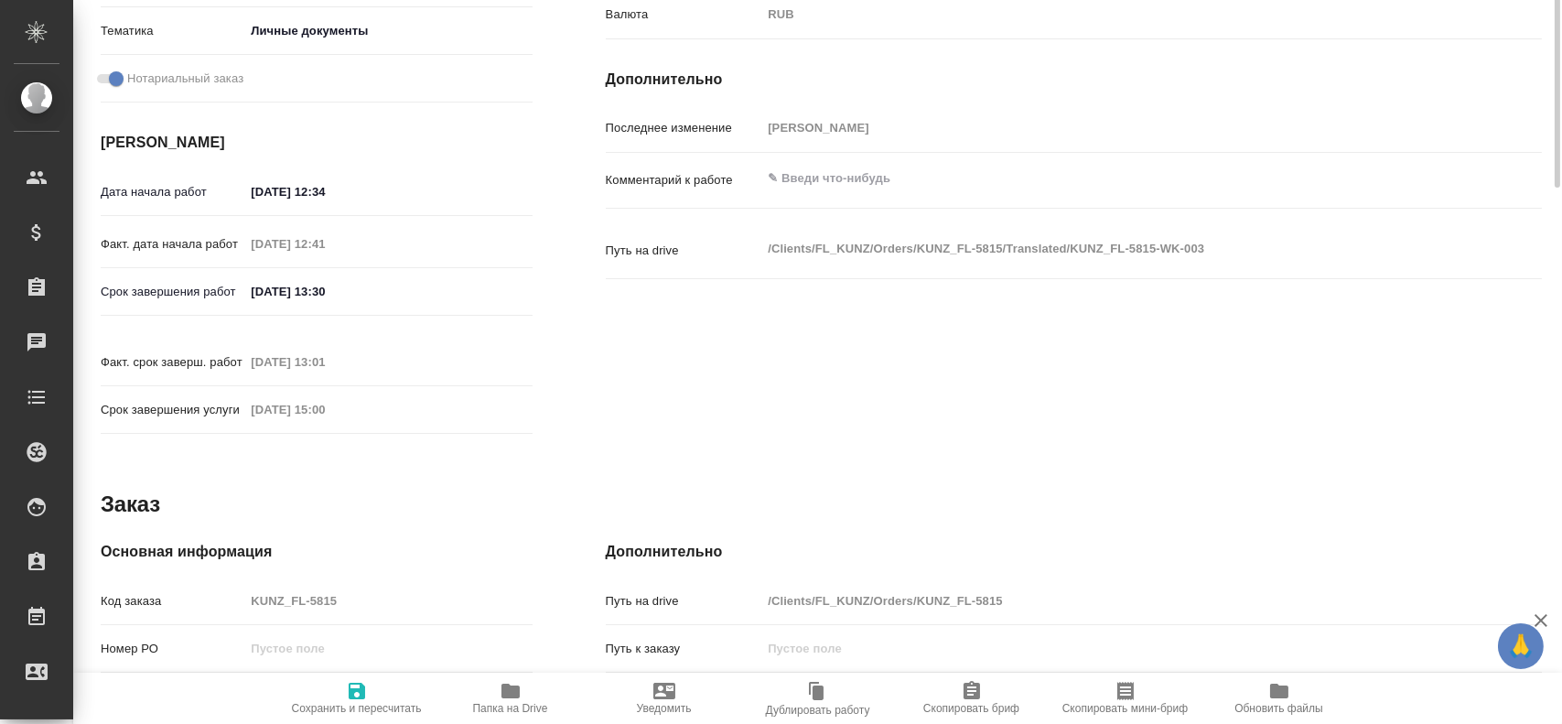
scroll to position [640, 0]
